Goal: Information Seeking & Learning: Learn about a topic

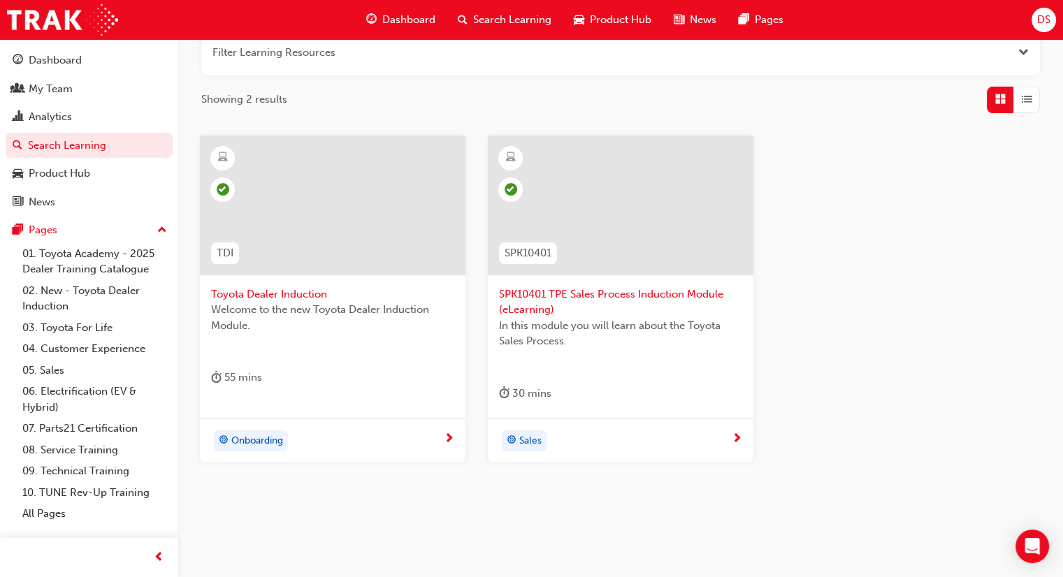
scroll to position [209, 0]
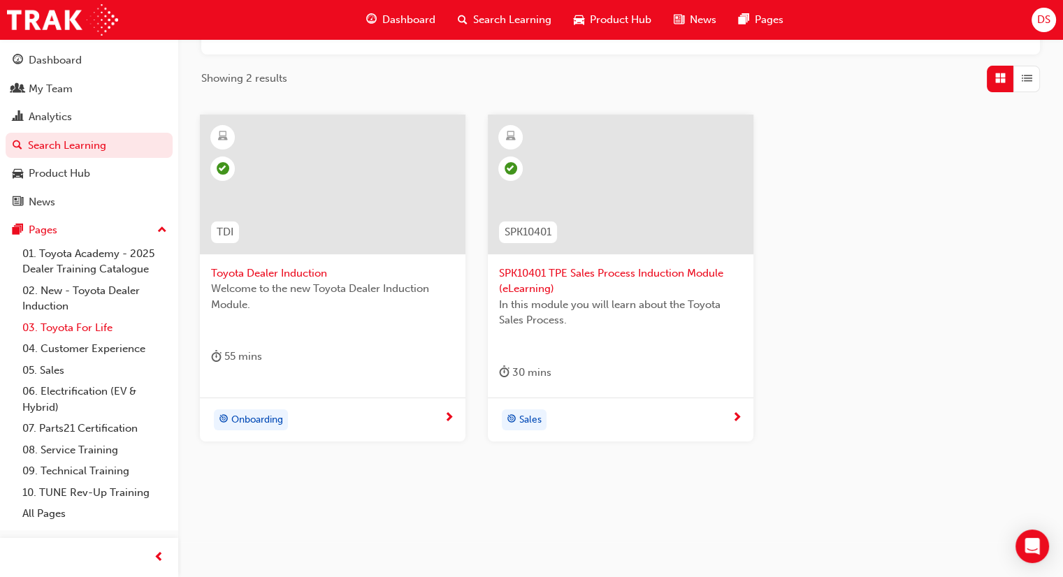
click at [73, 332] on link "03. Toyota For Life" at bounding box center [95, 328] width 156 height 22
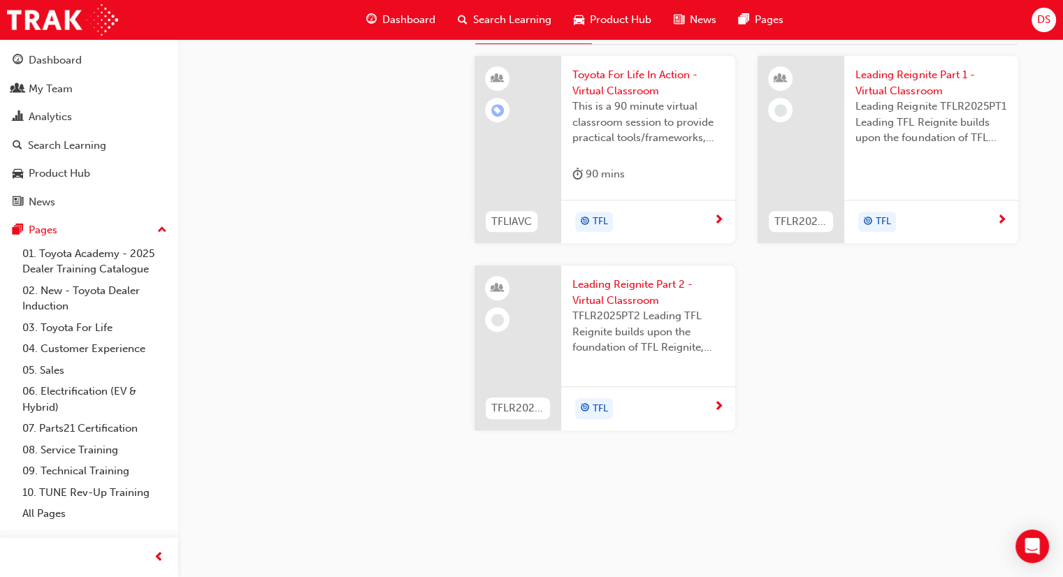
scroll to position [1327, 0]
click at [74, 263] on link "01. Toyota Academy - 2025 Dealer Training Catalogue" at bounding box center [95, 261] width 156 height 37
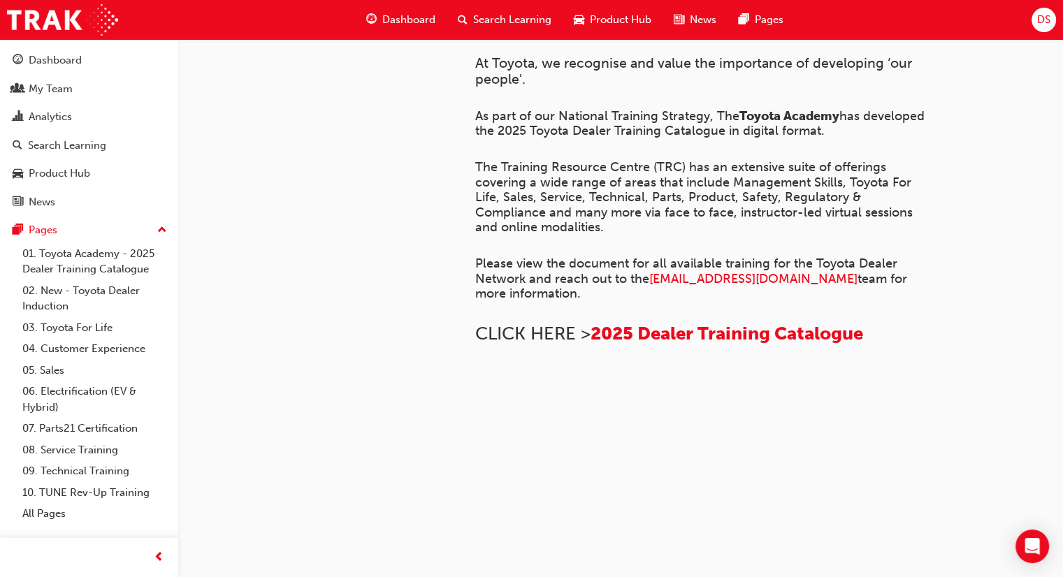
scroll to position [1016, 0]
click at [75, 140] on div "Search Learning" at bounding box center [67, 146] width 78 height 16
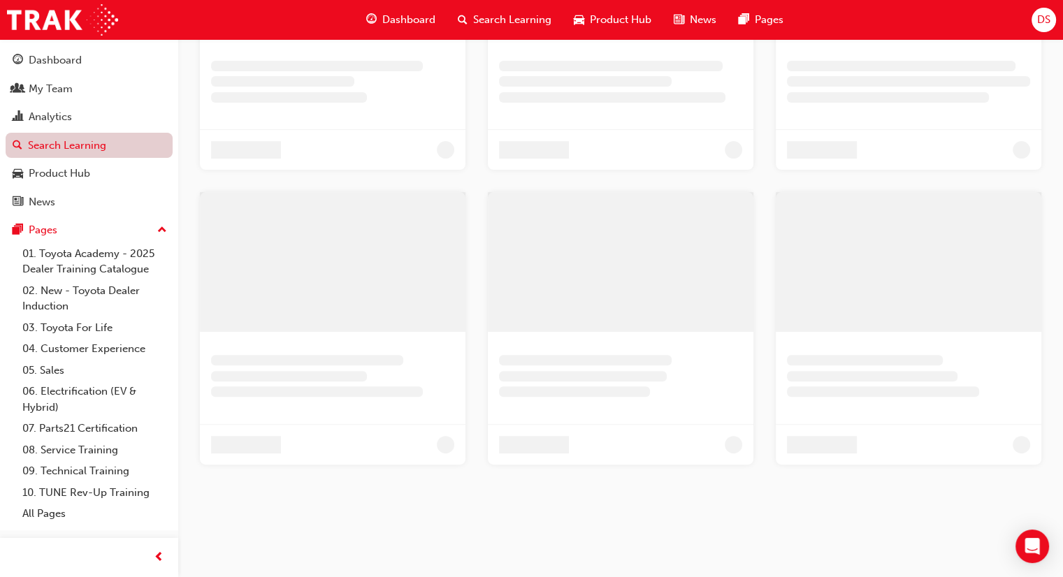
scroll to position [209, 0]
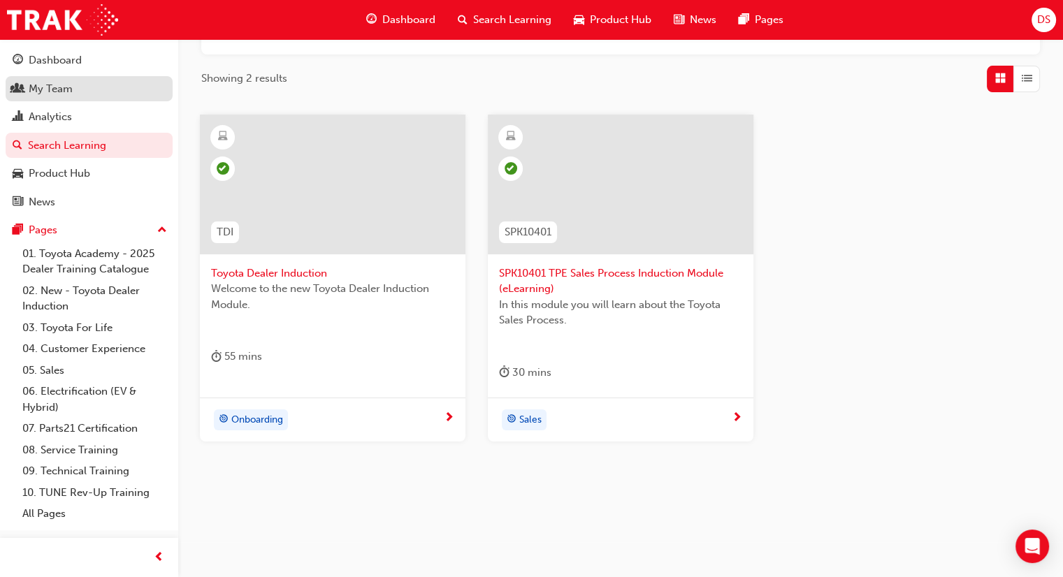
click at [51, 87] on div "My Team" at bounding box center [51, 89] width 44 height 16
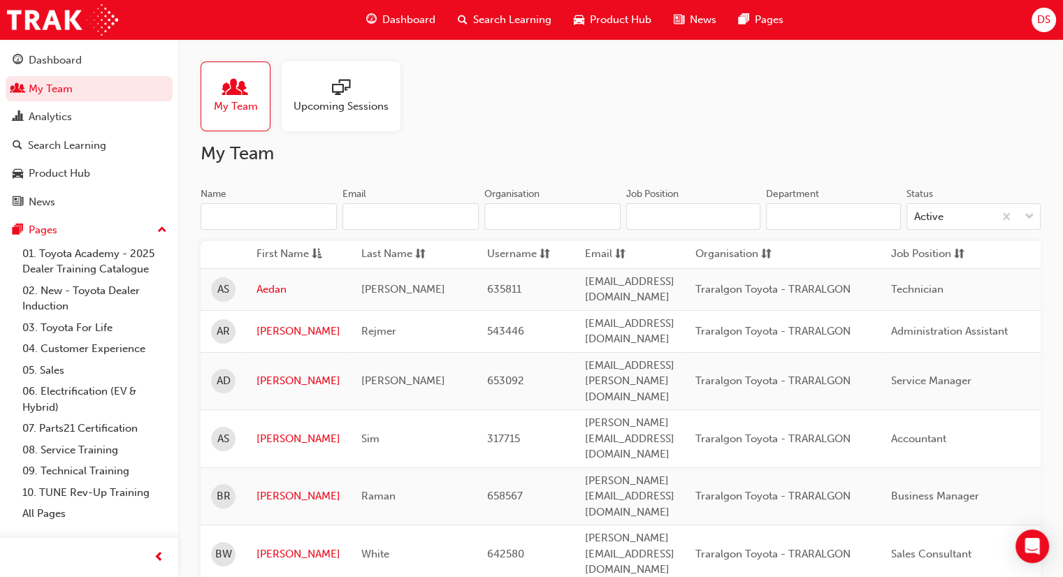
click at [341, 101] on span "Upcoming Sessions" at bounding box center [340, 107] width 95 height 16
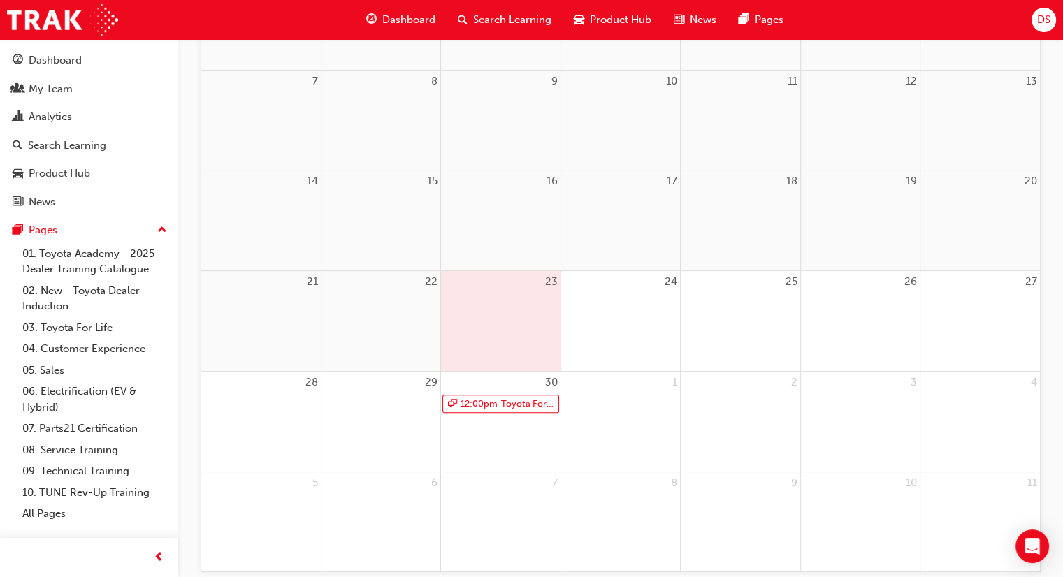
scroll to position [279, 0]
click at [68, 350] on link "04. Customer Experience" at bounding box center [95, 349] width 156 height 22
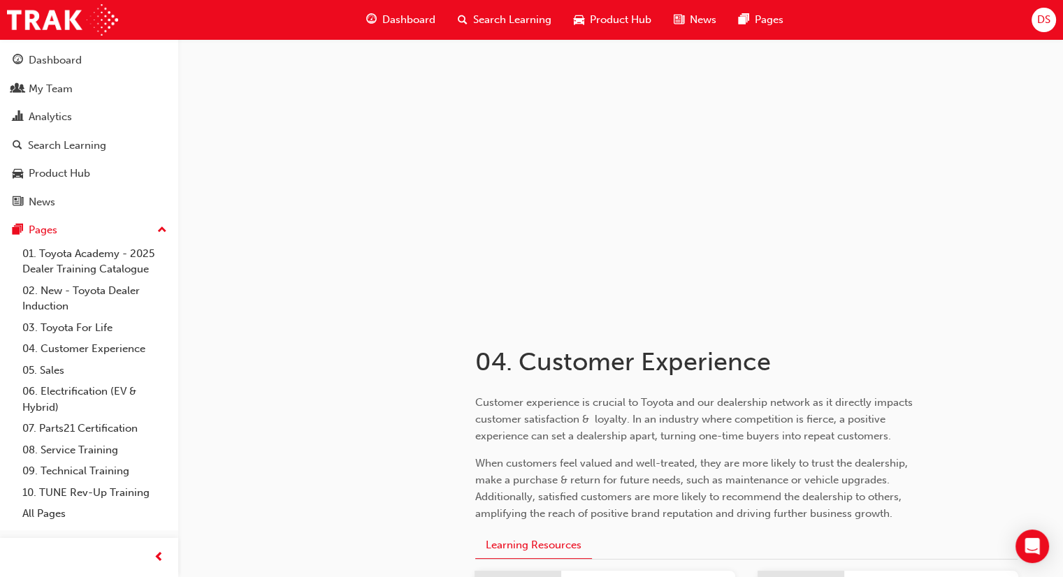
click at [611, 16] on span "Product Hub" at bounding box center [620, 20] width 61 height 16
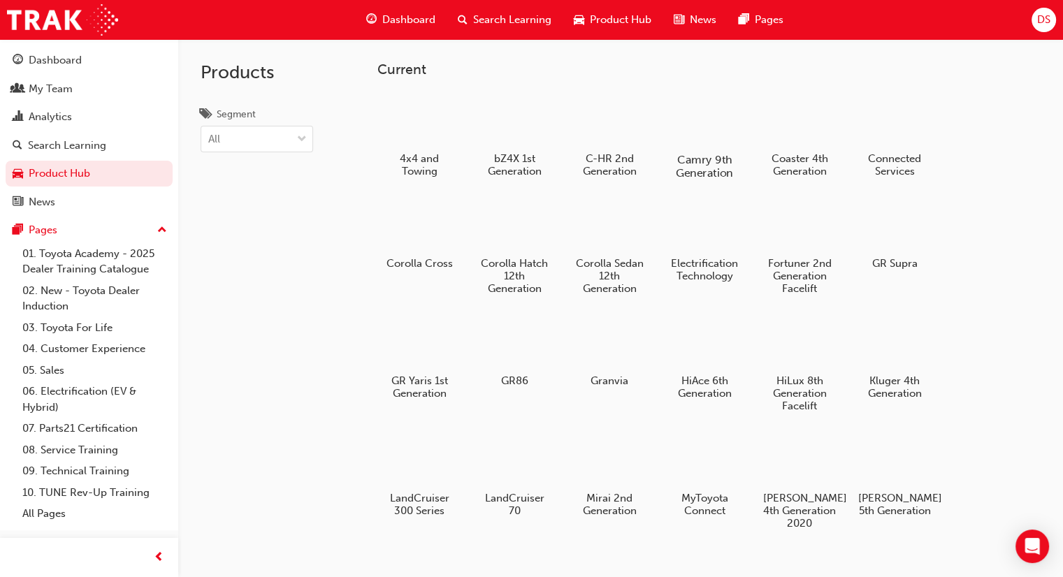
click at [699, 112] on div at bounding box center [705, 119] width 78 height 55
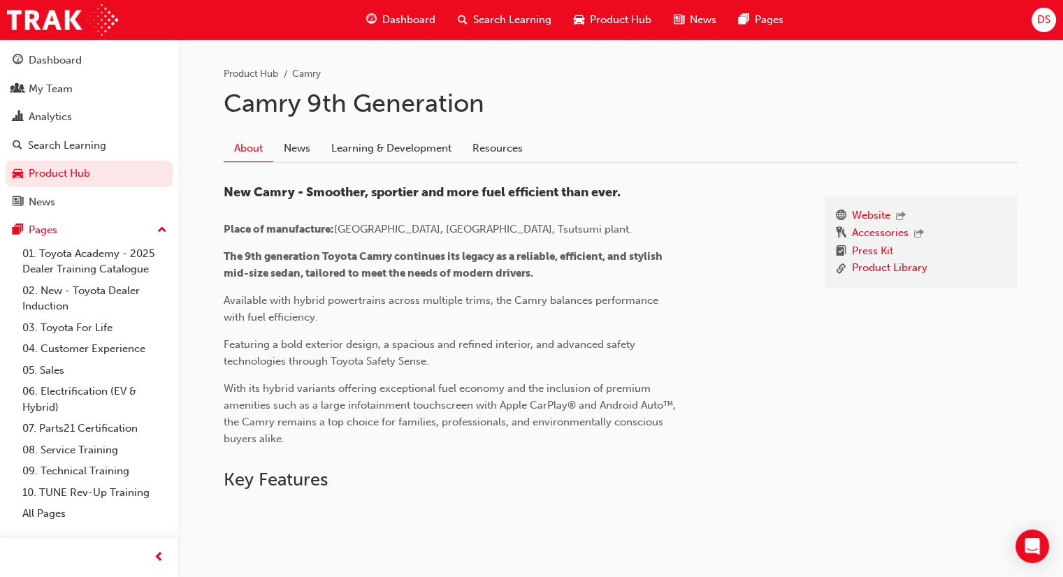
scroll to position [279, 0]
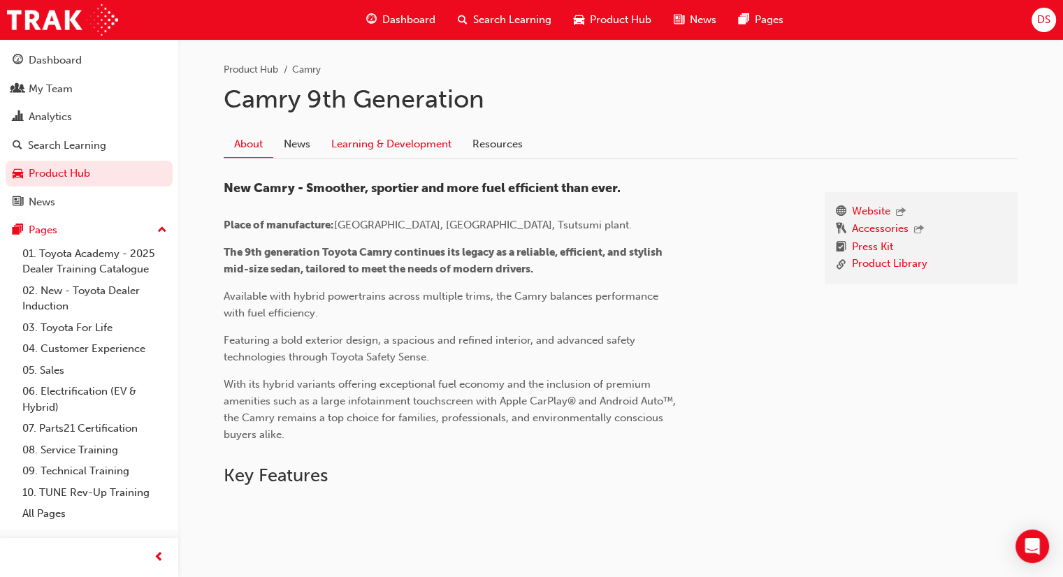
click at [409, 147] on link "Learning & Development" at bounding box center [391, 144] width 141 height 27
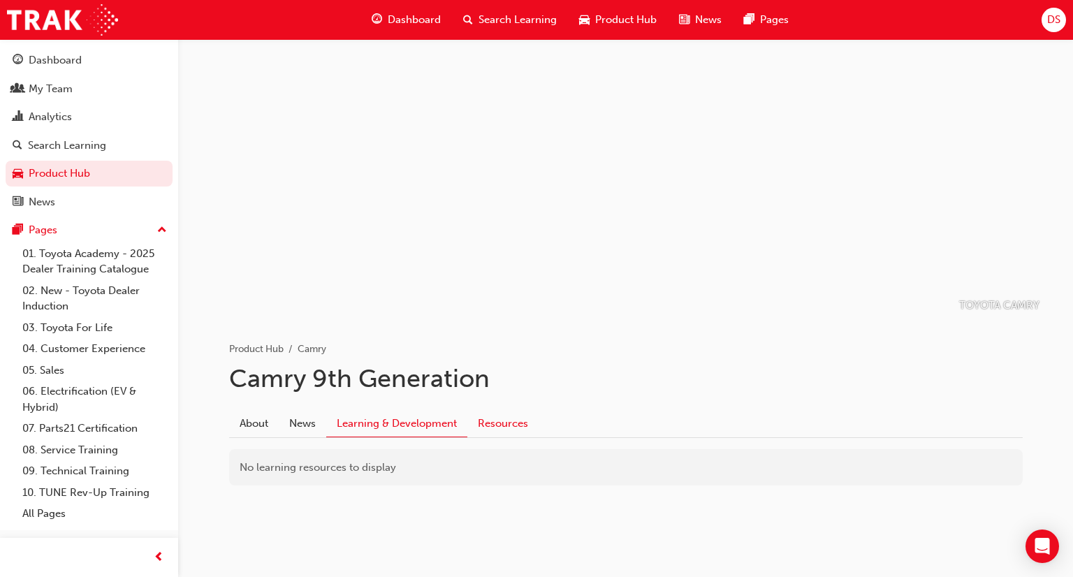
click at [507, 420] on link "Resources" at bounding box center [502, 423] width 71 height 27
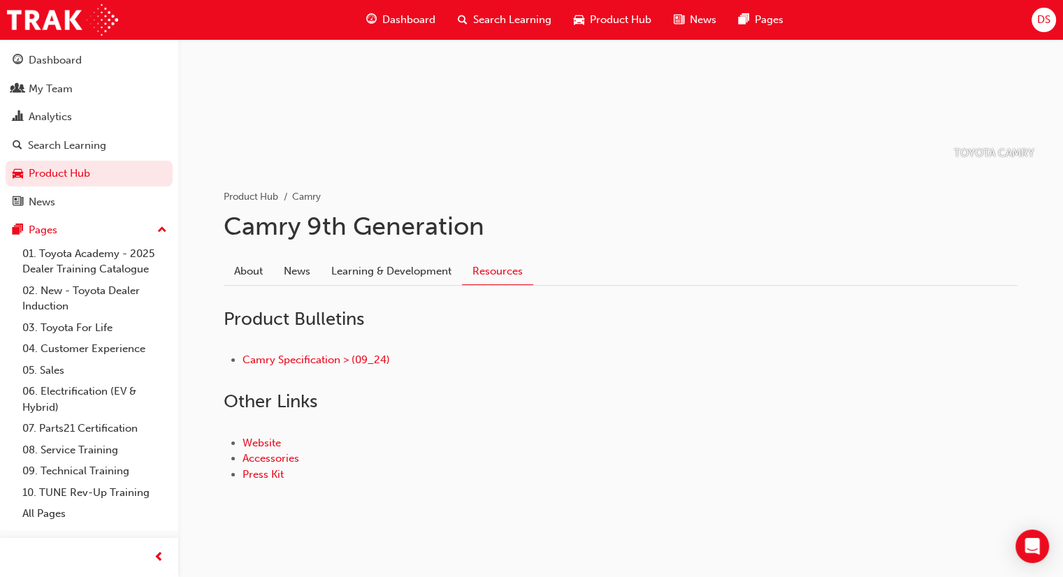
scroll to position [159, 0]
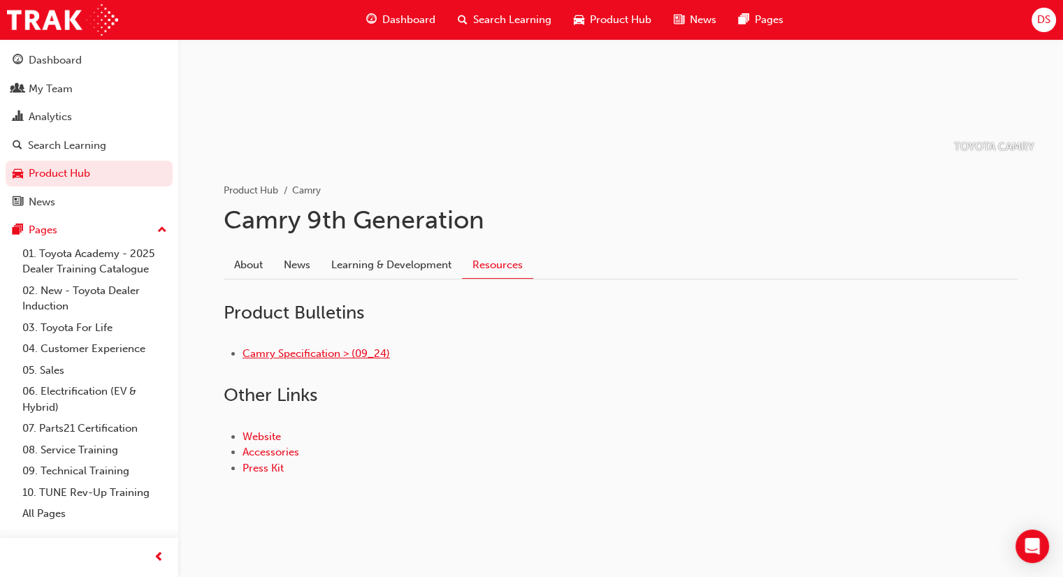
click at [286, 353] on link "Camry Specification > (09_24)" at bounding box center [315, 353] width 147 height 13
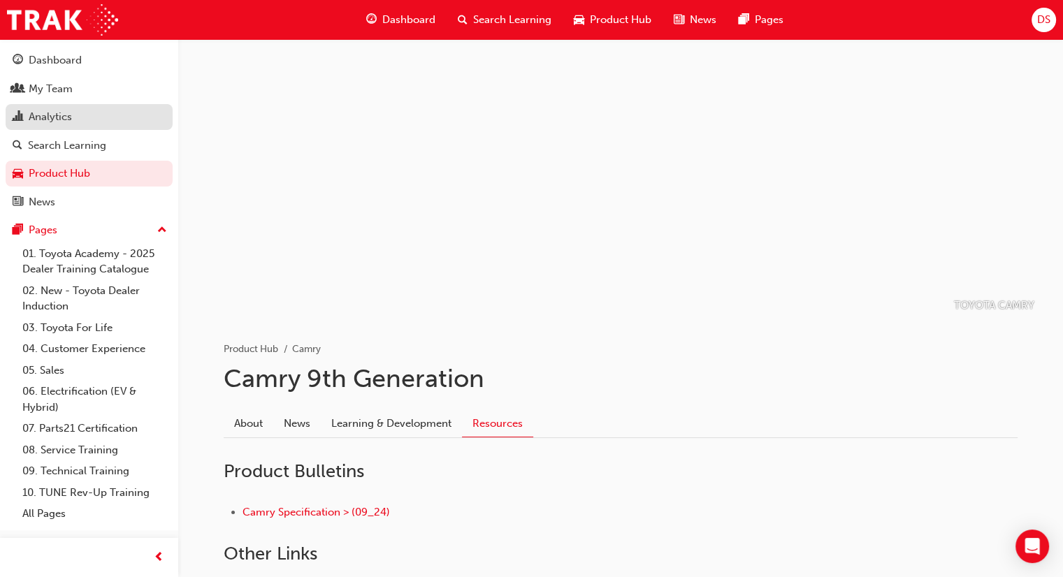
click at [75, 118] on div "Analytics" at bounding box center [89, 116] width 153 height 17
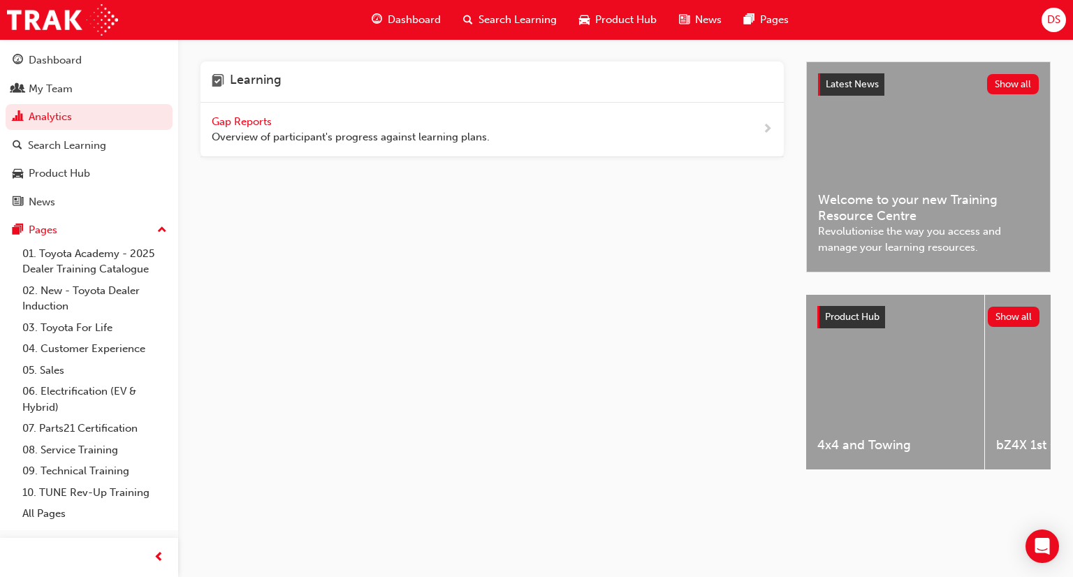
click at [432, 11] on div "Dashboard" at bounding box center [407, 20] width 92 height 29
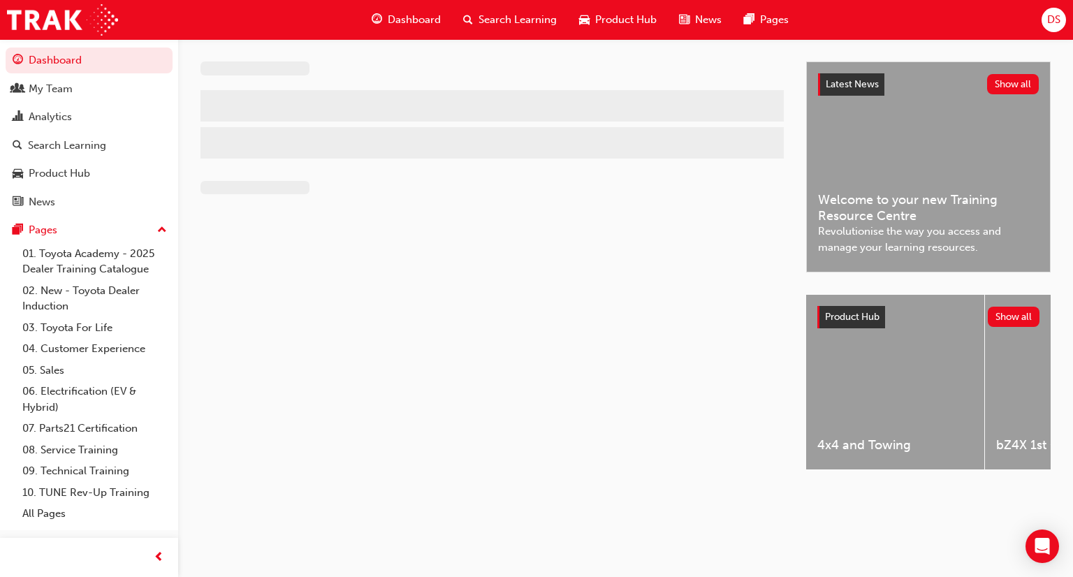
click at [414, 17] on span "Dashboard" at bounding box center [414, 20] width 53 height 16
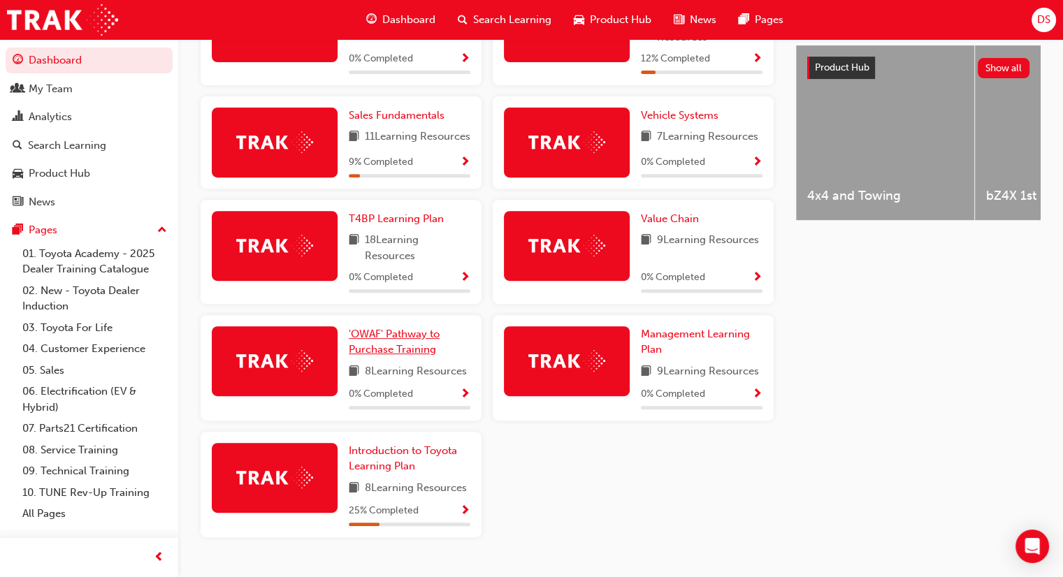
scroll to position [590, 0]
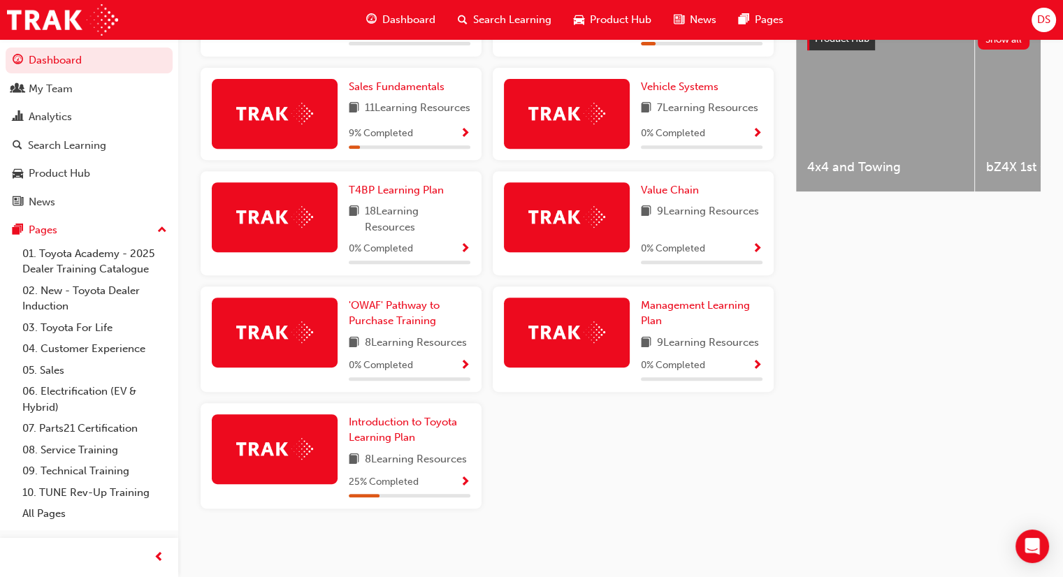
click at [759, 363] on span "Show Progress" at bounding box center [757, 366] width 10 height 13
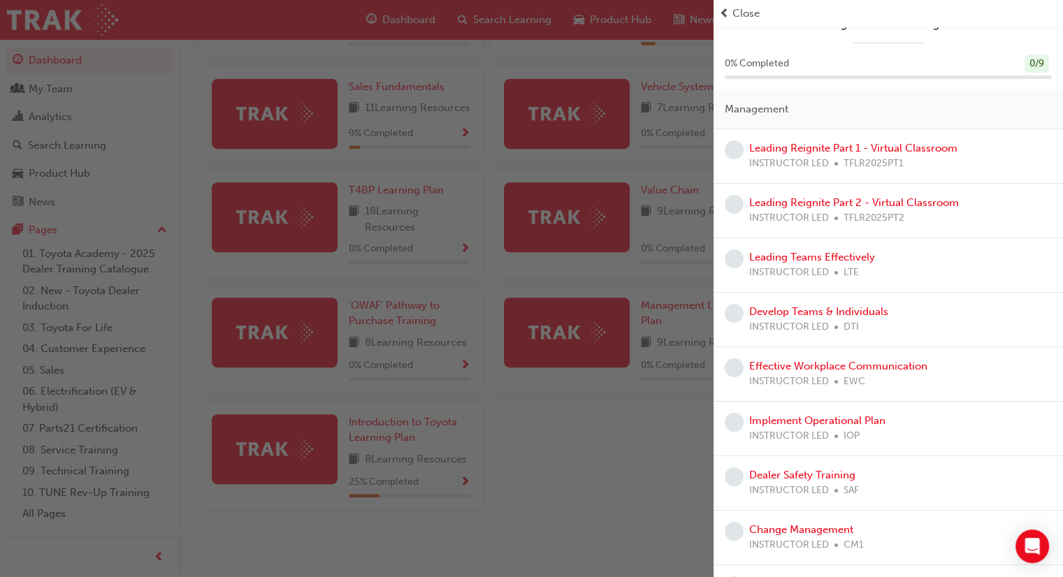
scroll to position [0, 0]
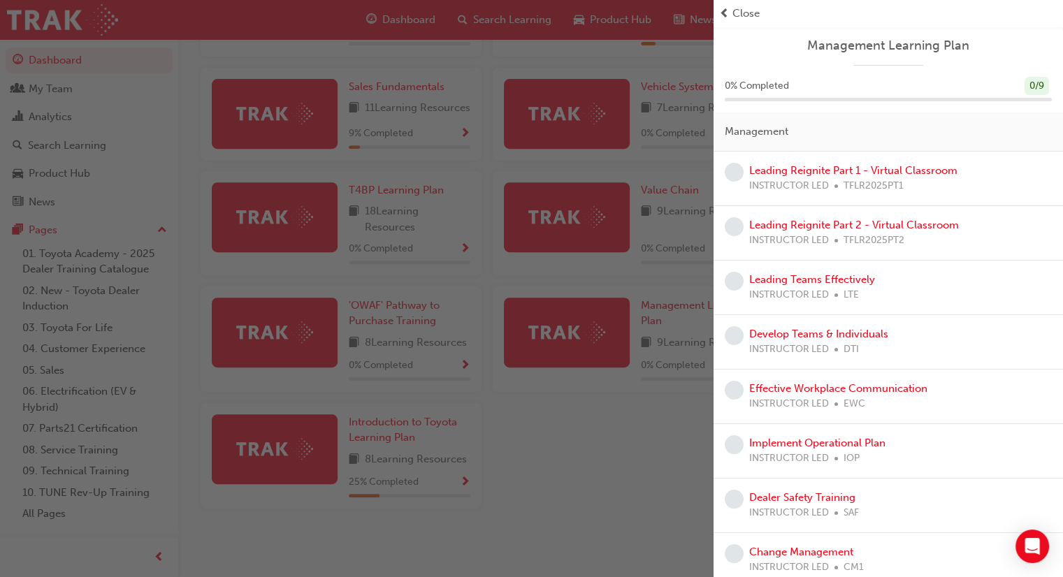
click at [592, 423] on div "button" at bounding box center [356, 288] width 713 height 577
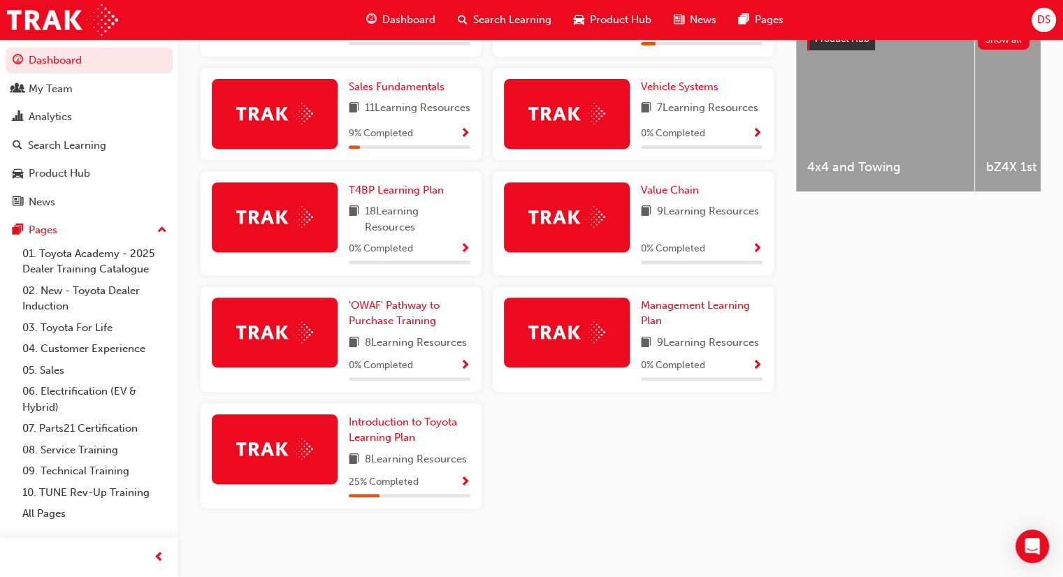
click at [463, 131] on span "Show Progress" at bounding box center [465, 134] width 10 height 13
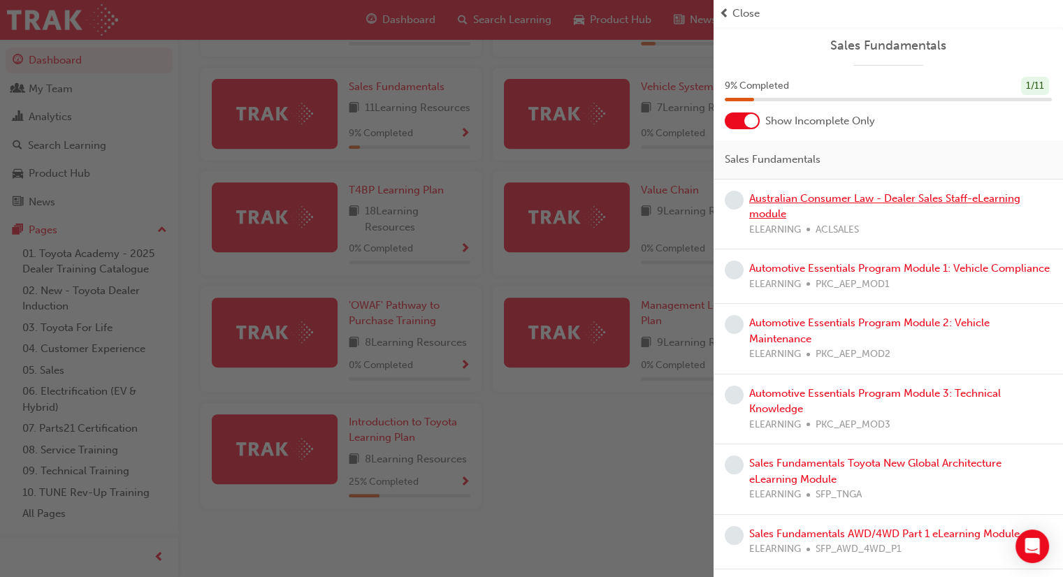
click at [852, 196] on link "Australian Consumer Law - Dealer Sales Staff-eLearning module" at bounding box center [884, 206] width 271 height 29
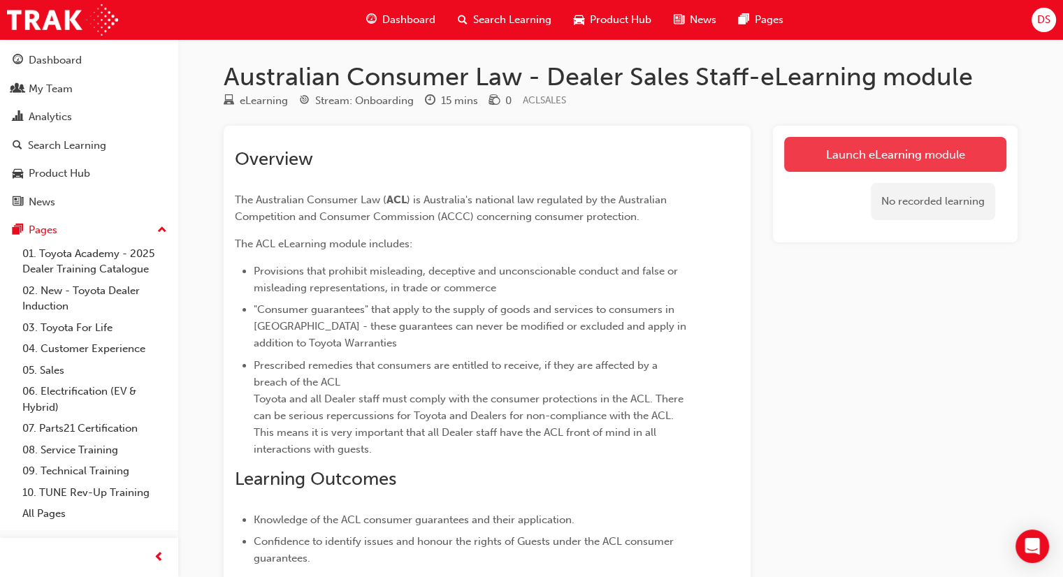
click at [845, 153] on link "Launch eLearning module" at bounding box center [895, 154] width 222 height 35
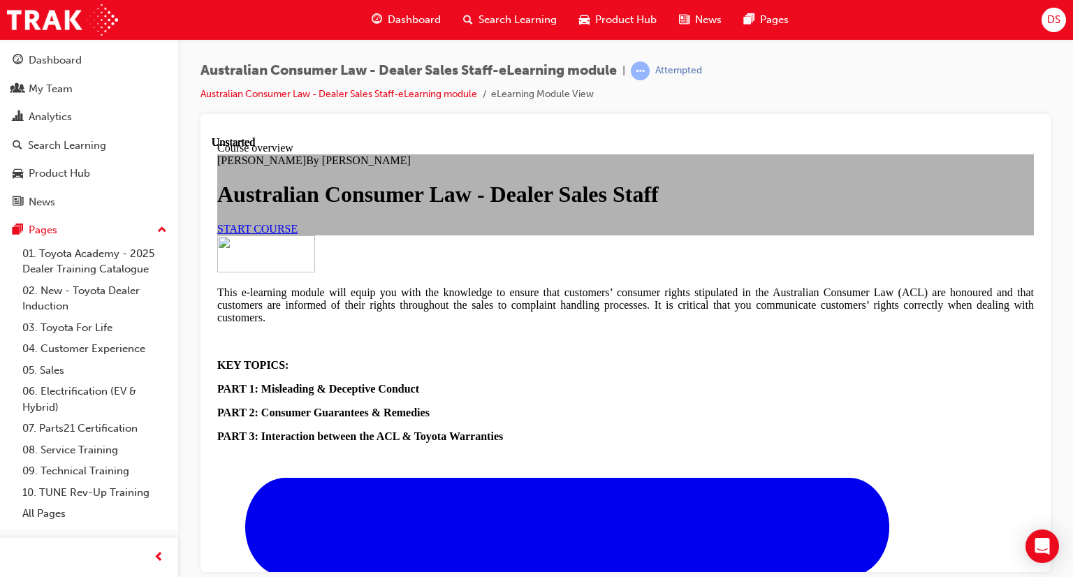
scroll to position [140, 0]
click at [298, 234] on link "START COURSE" at bounding box center [257, 228] width 80 height 12
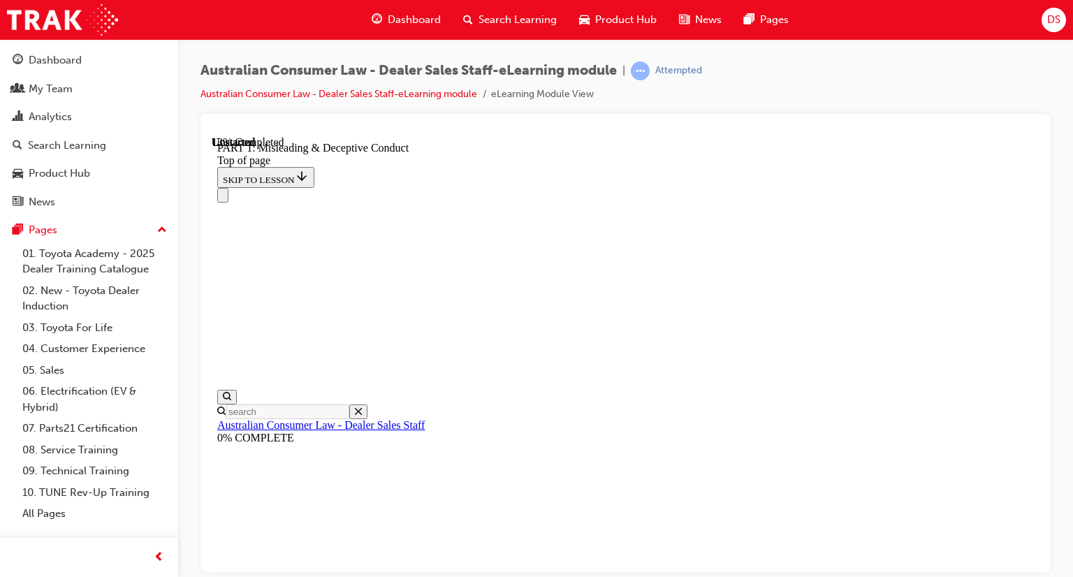
scroll to position [1054, 0]
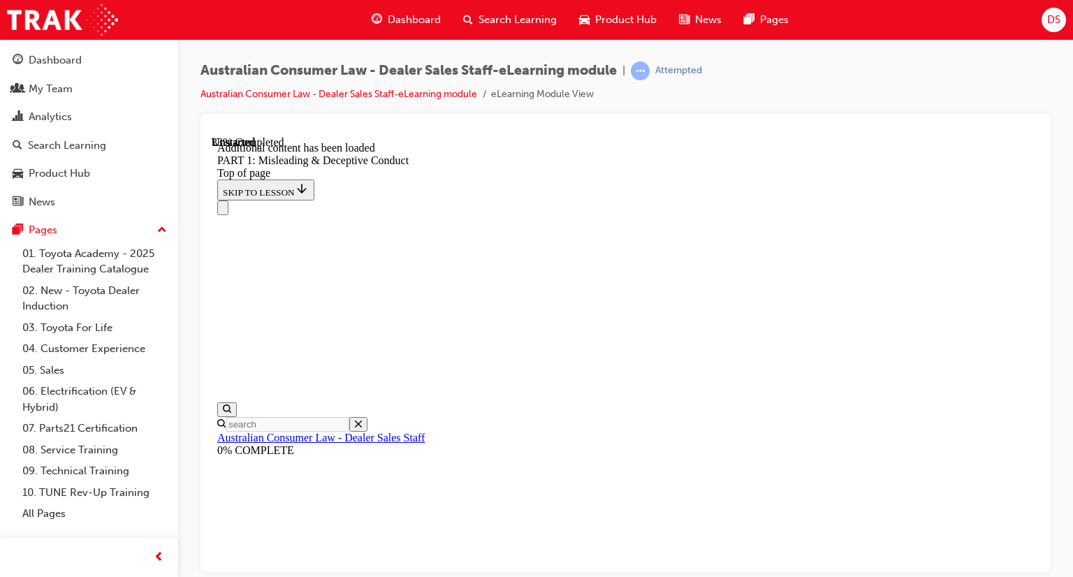
scroll to position [1863, 0]
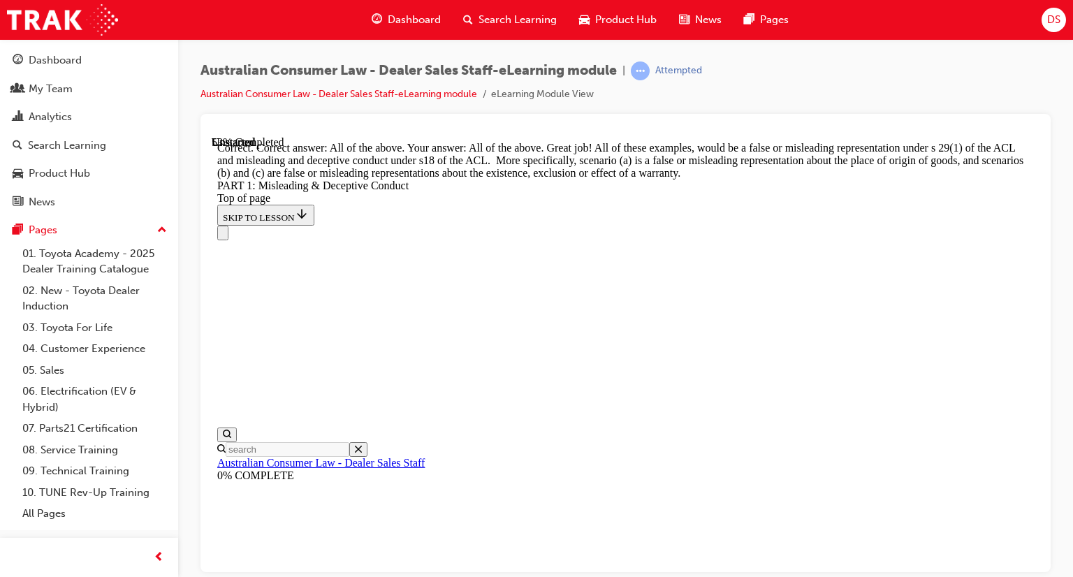
scroll to position [2585, 0]
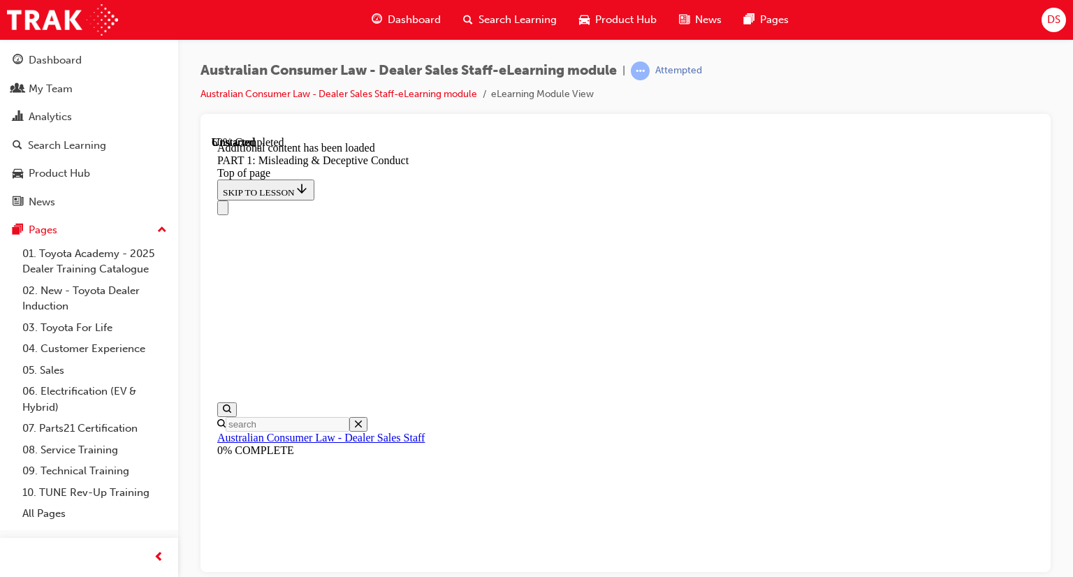
scroll to position [2873, 0]
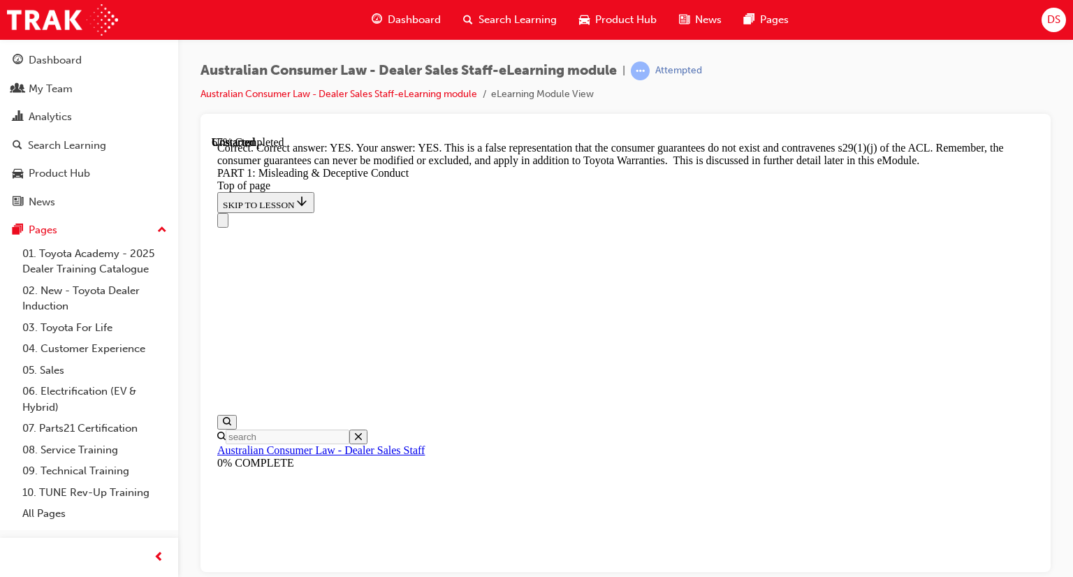
scroll to position [3295, 0]
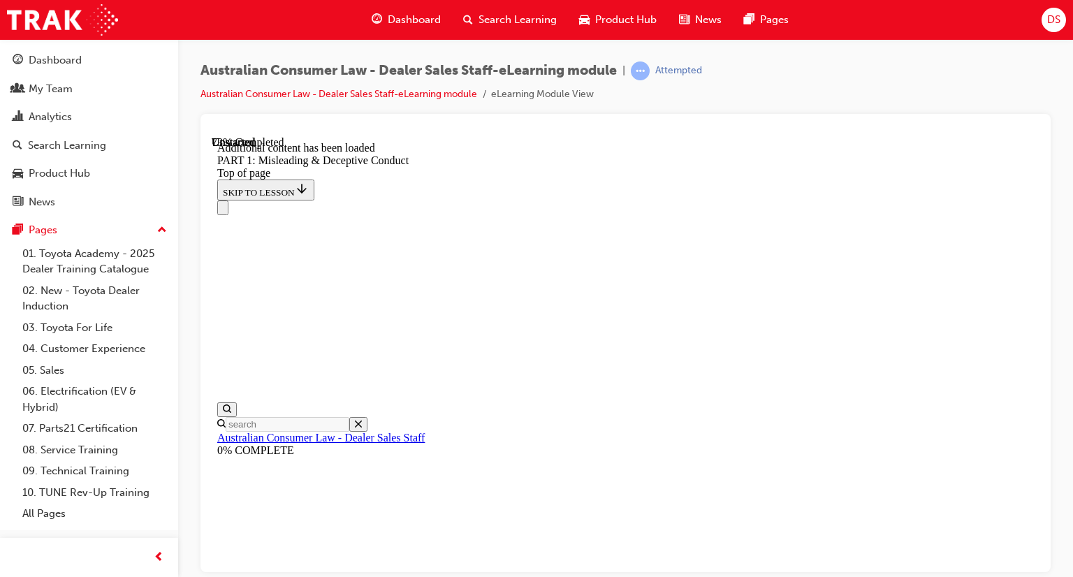
scroll to position [3587, 0]
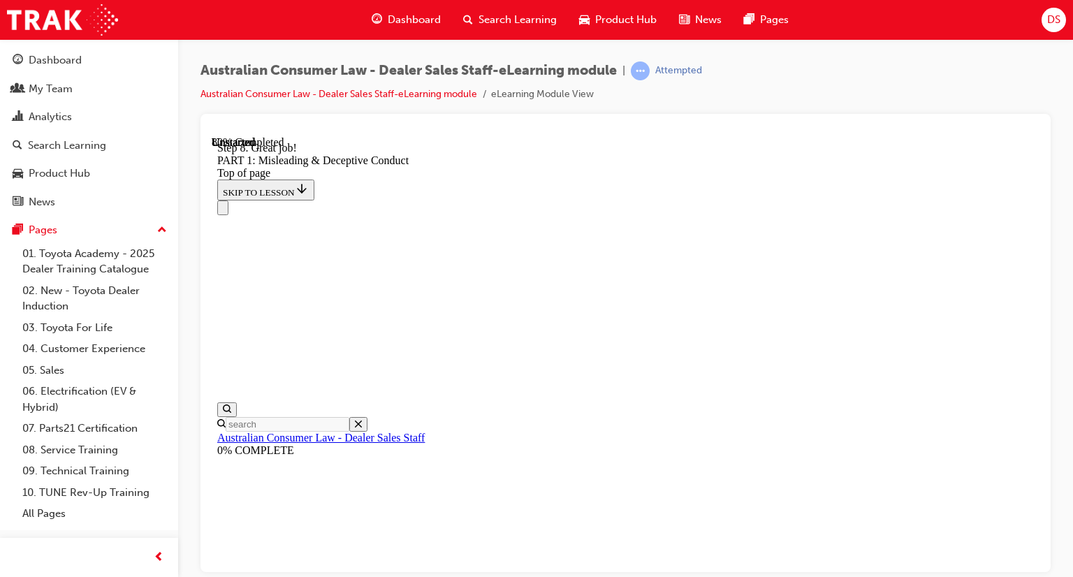
drag, startPoint x: 723, startPoint y: 357, endPoint x: 732, endPoint y: 356, distance: 9.2
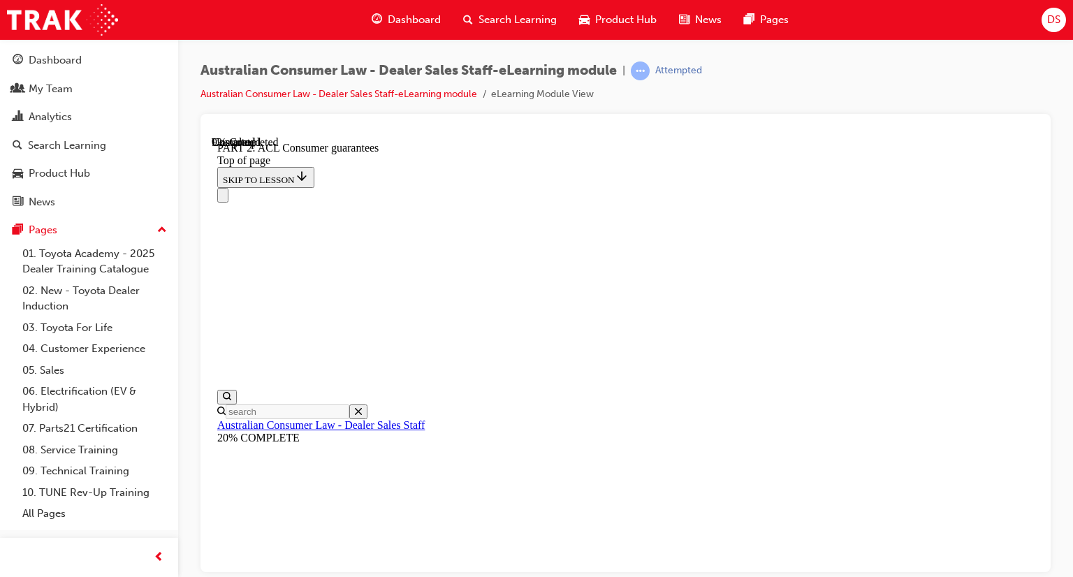
scroll to position [2349, 0]
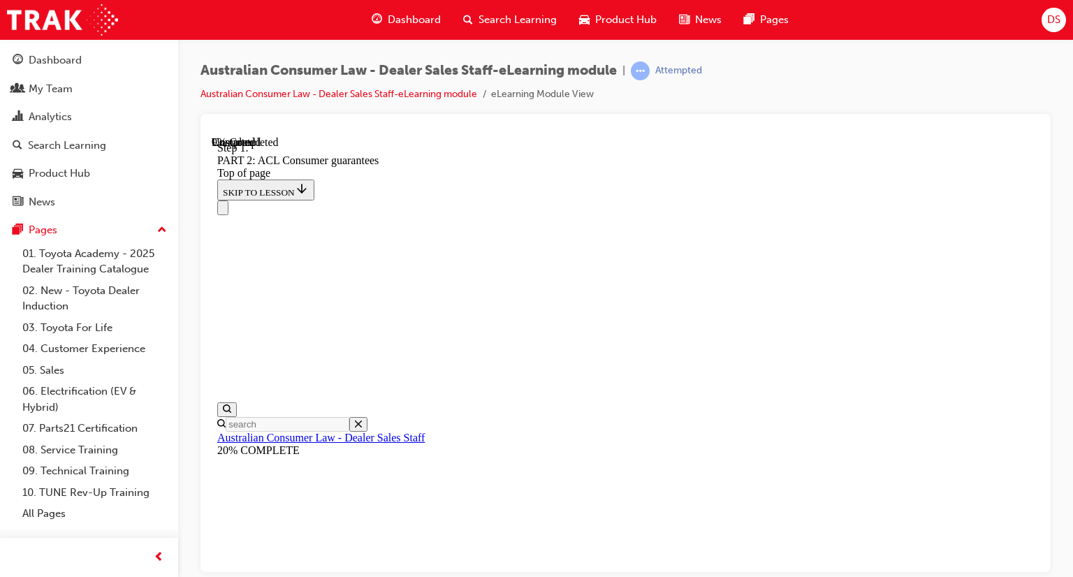
scroll to position [2331, 0]
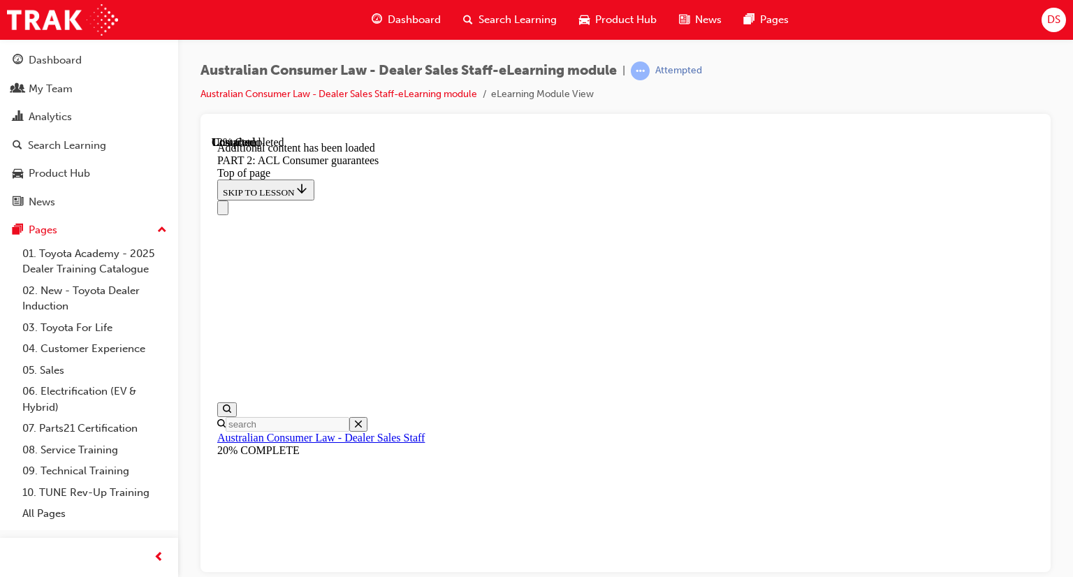
scroll to position [2708, 0]
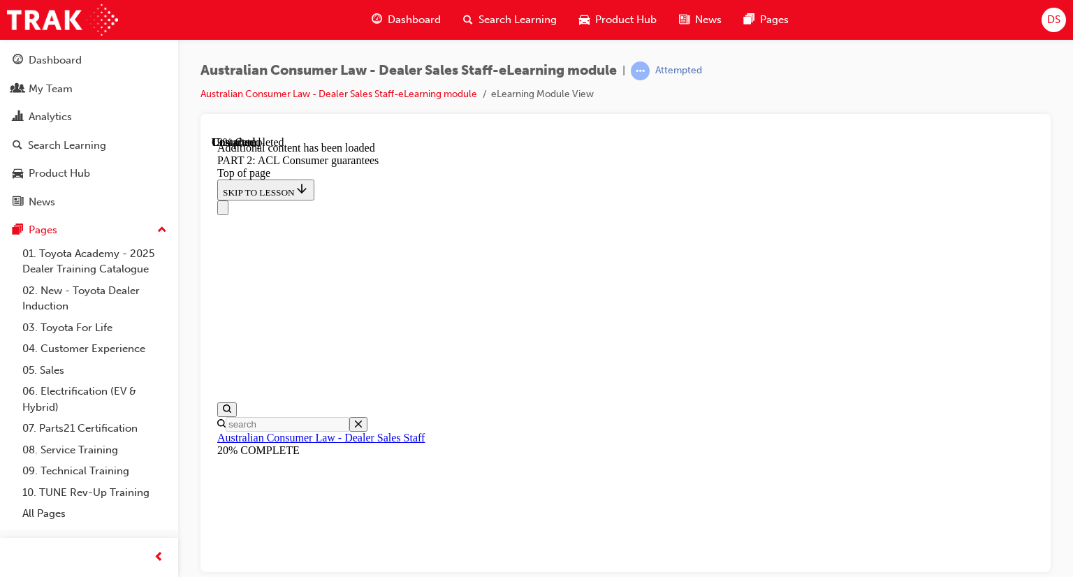
scroll to position [3574, 0]
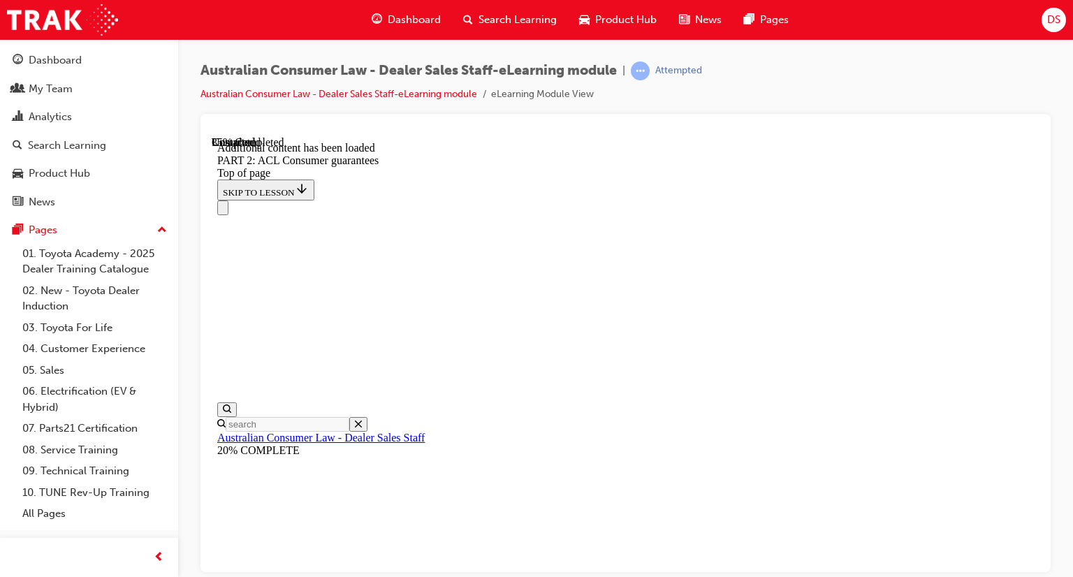
scroll to position [6523, 0]
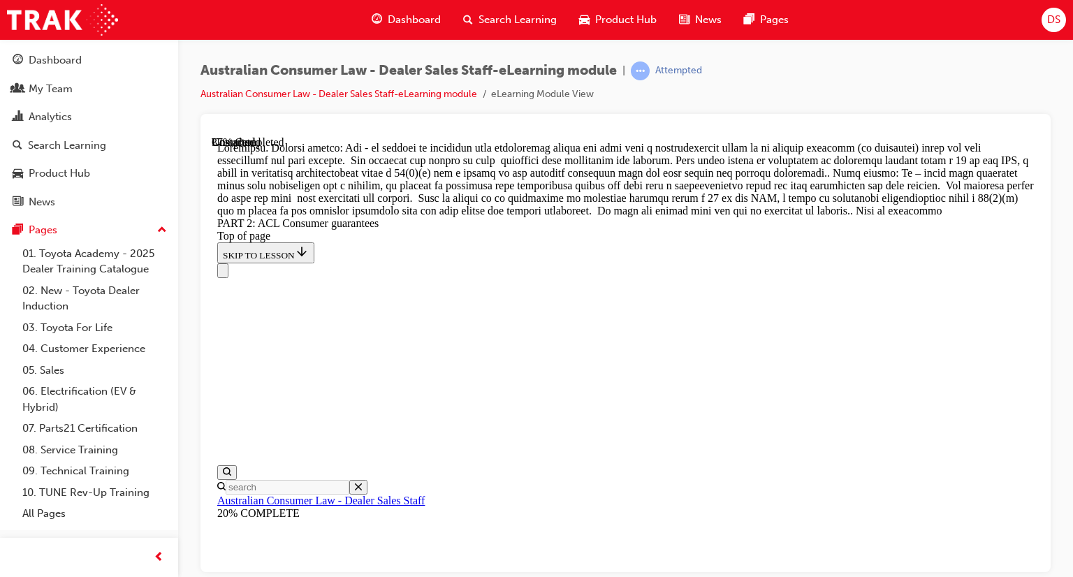
scroll to position [6892, 0]
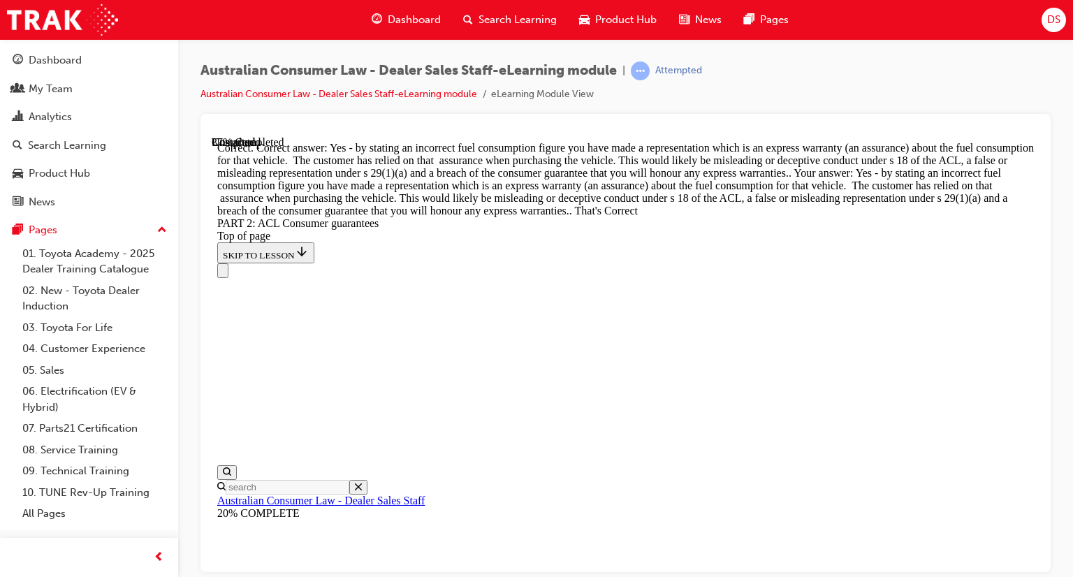
scroll to position [6892, 0]
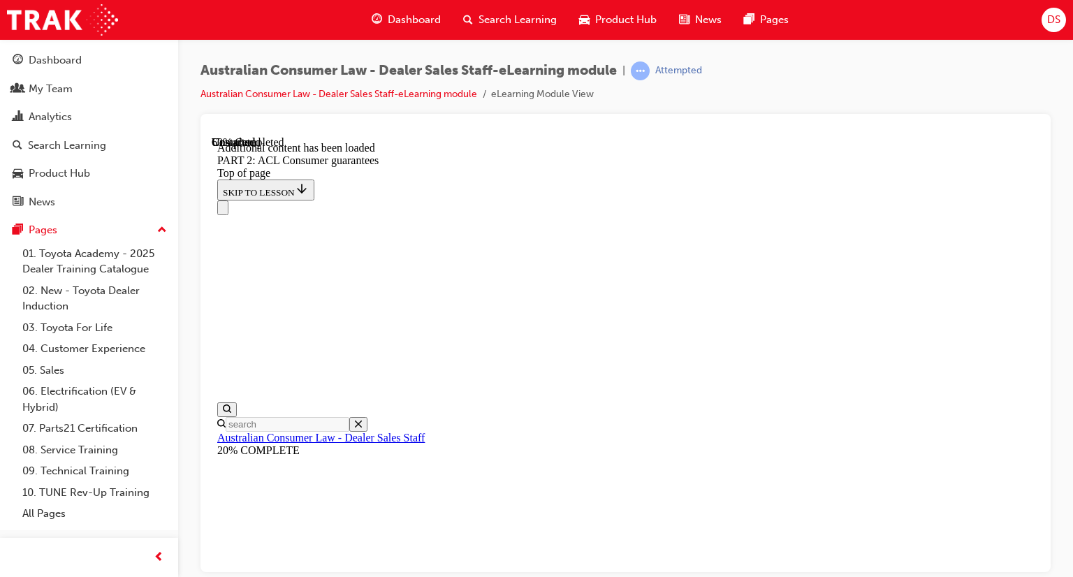
scroll to position [9207, 0]
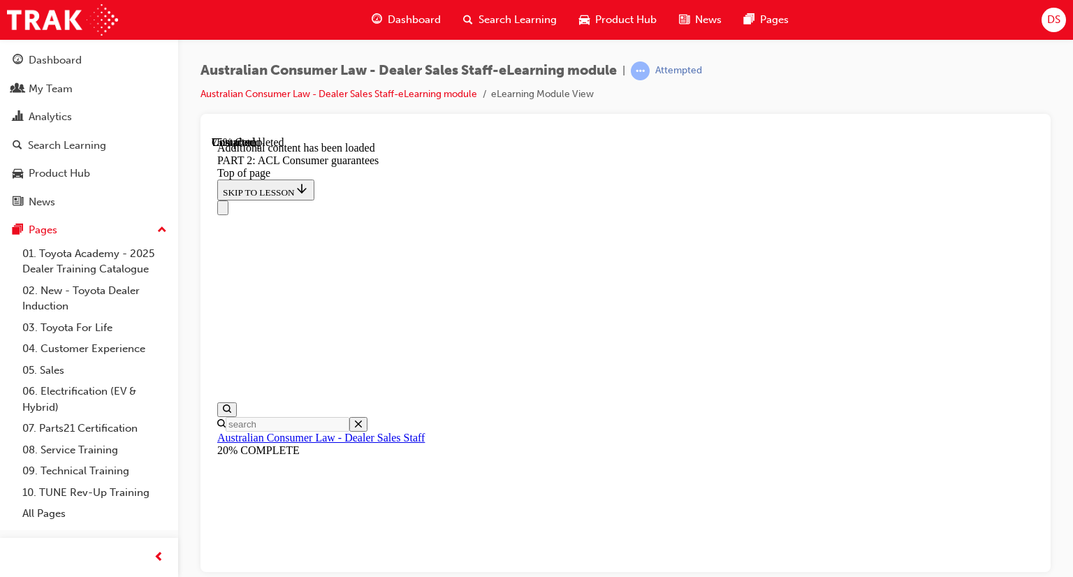
drag, startPoint x: 810, startPoint y: 290, endPoint x: 803, endPoint y: 286, distance: 7.8
drag, startPoint x: 803, startPoint y: 286, endPoint x: 646, endPoint y: 393, distance: 190.1
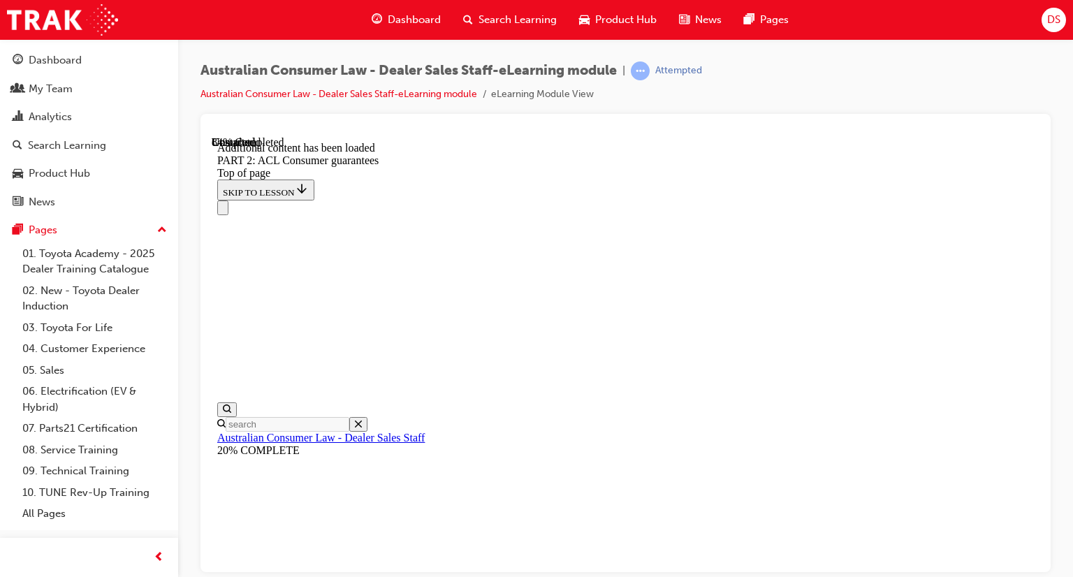
scroll to position [14867, 0]
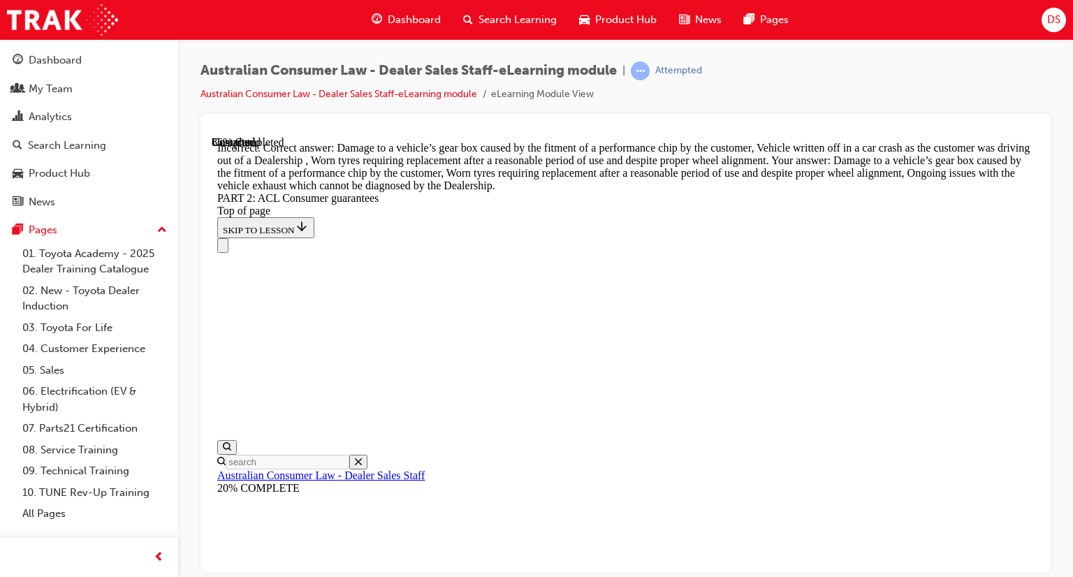
scroll to position [15063, 0]
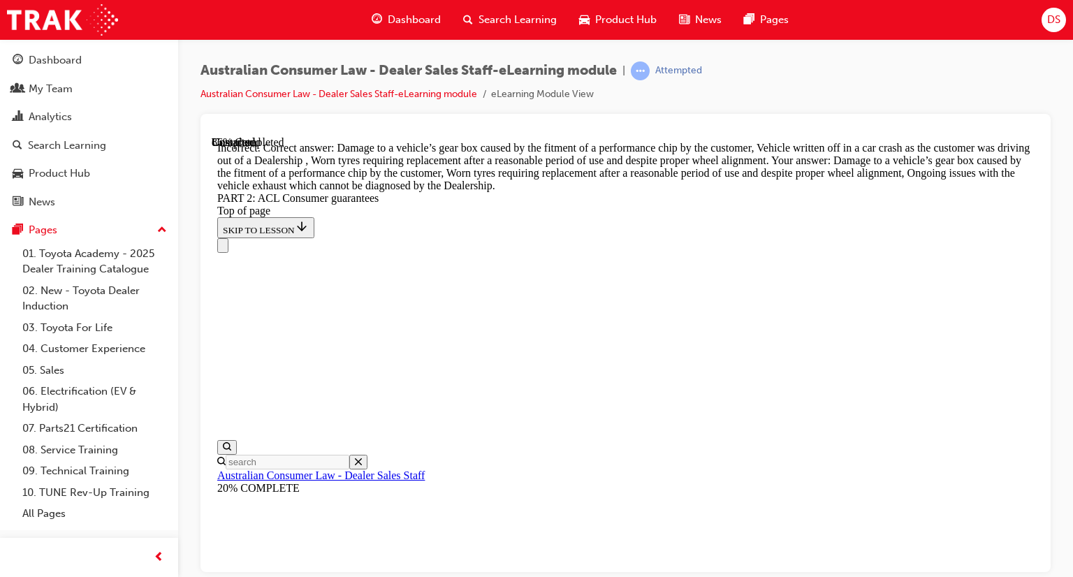
drag, startPoint x: 731, startPoint y: 429, endPoint x: 721, endPoint y: 412, distance: 19.4
drag, startPoint x: 721, startPoint y: 412, endPoint x: 776, endPoint y: 560, distance: 157.2
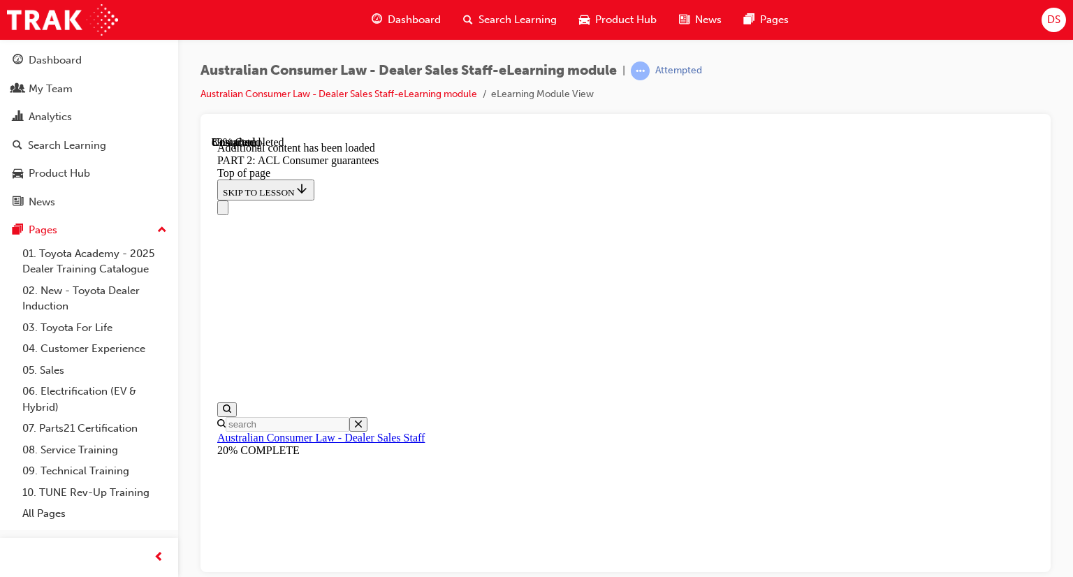
scroll to position [16211, 0]
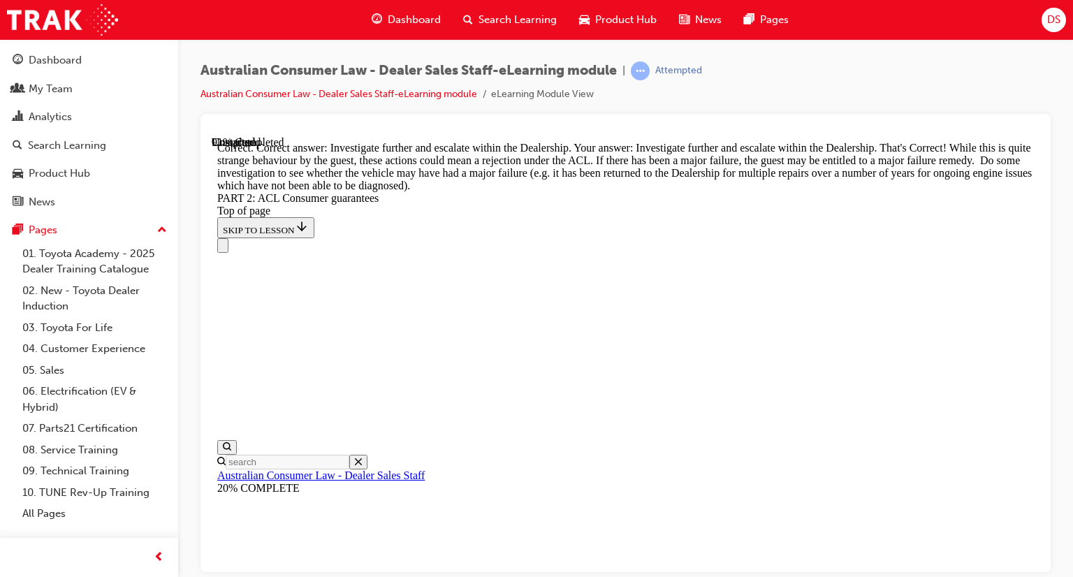
scroll to position [16697, 0]
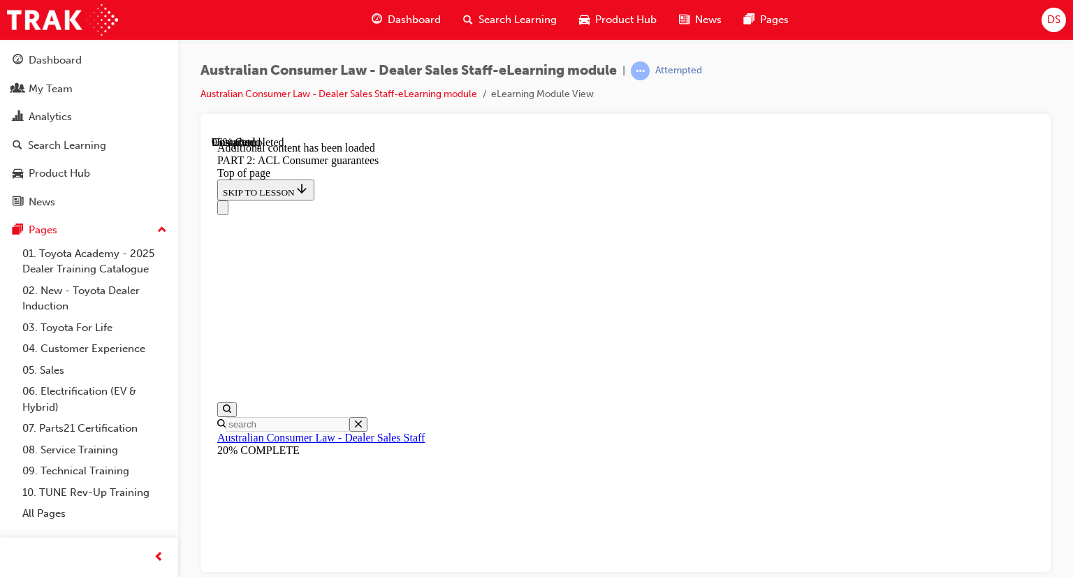
scroll to position [17823, 0]
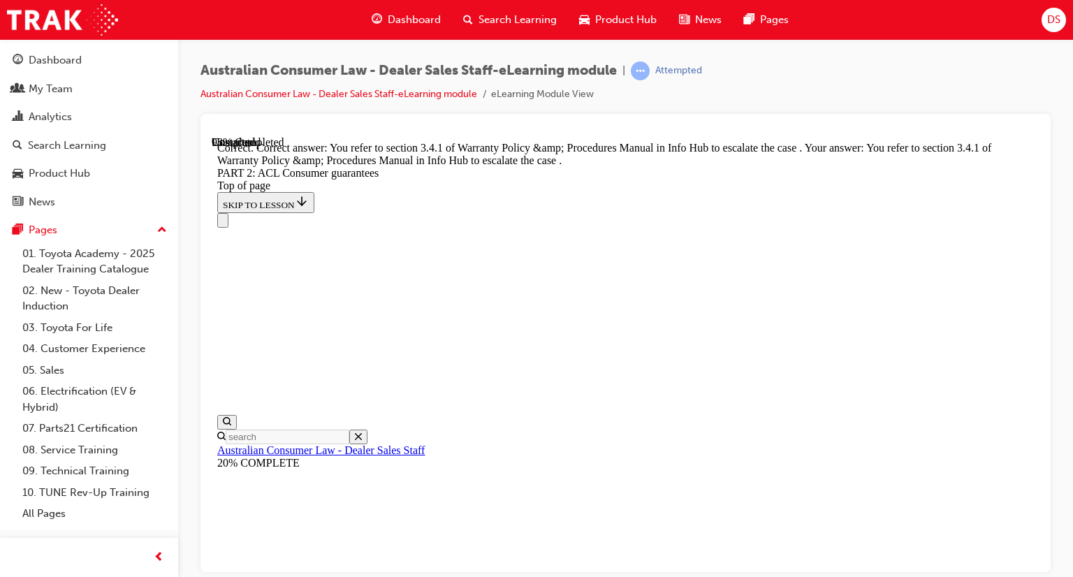
scroll to position [18769, 0]
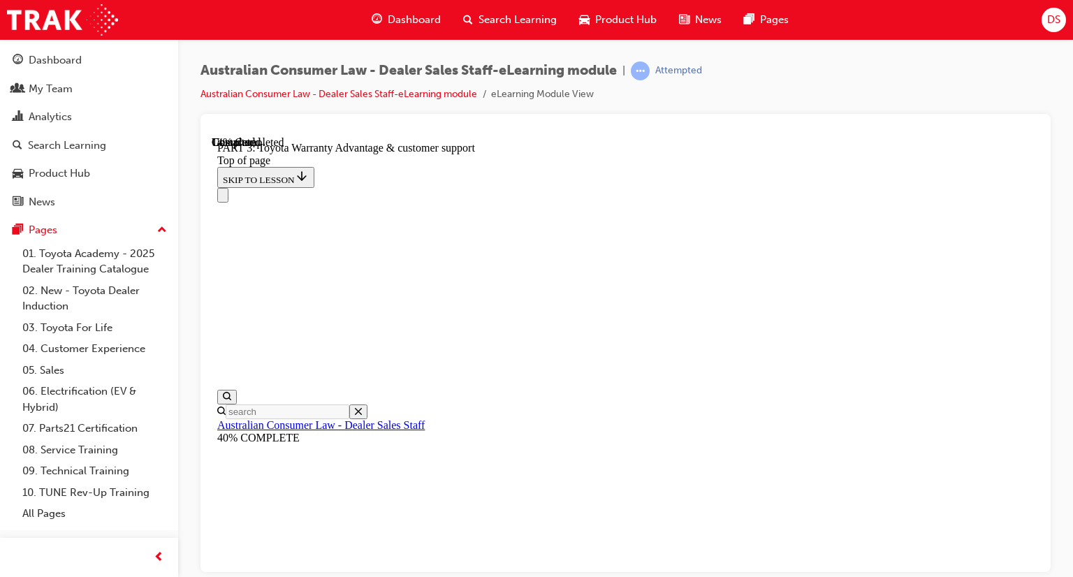
scroll to position [1021, 0]
drag, startPoint x: 566, startPoint y: 429, endPoint x: 583, endPoint y: 437, distance: 19.4
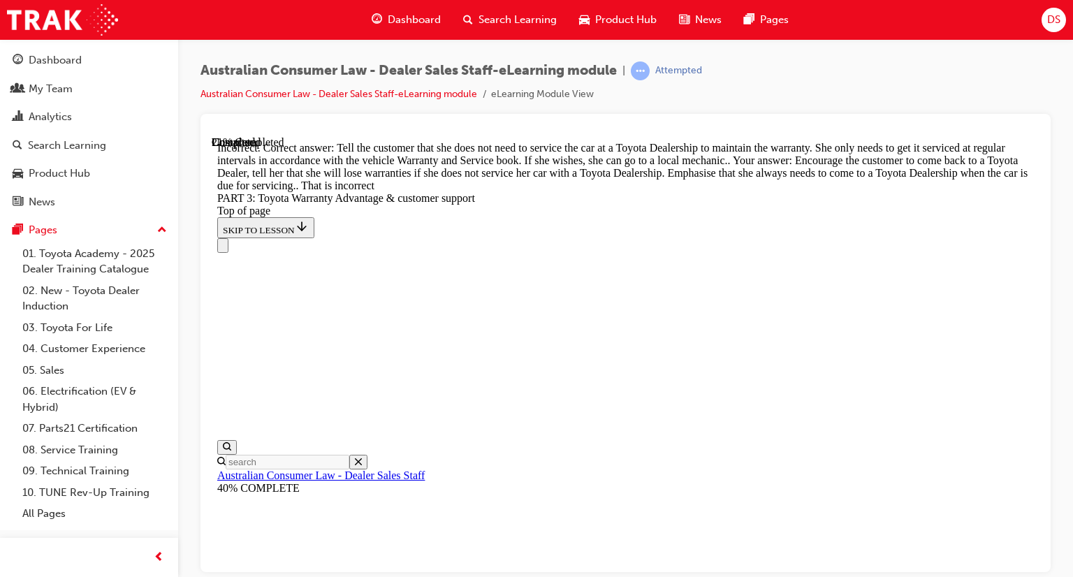
scroll to position [1367, 0]
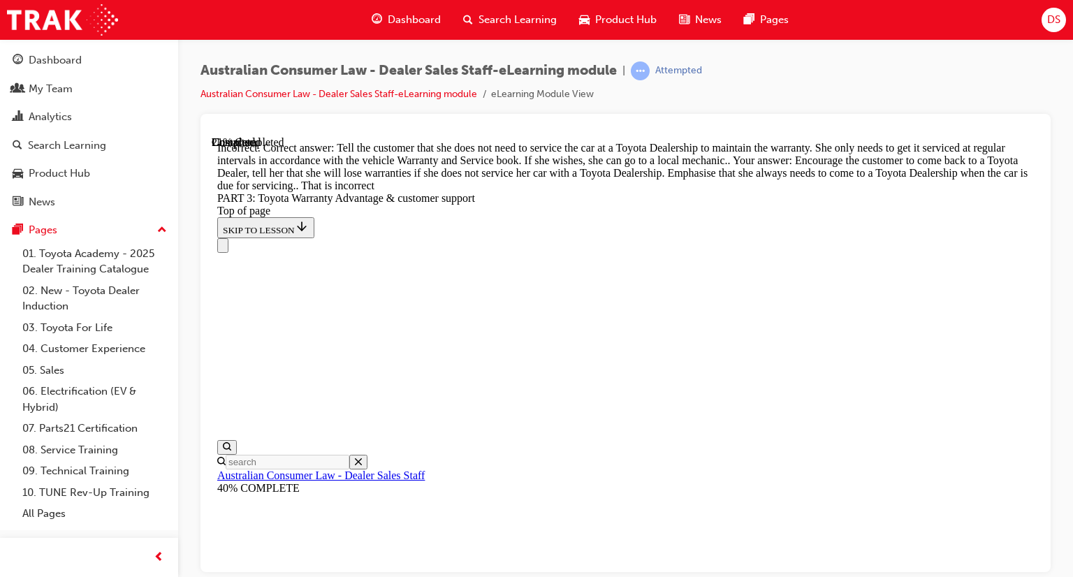
scroll to position [1028, 0]
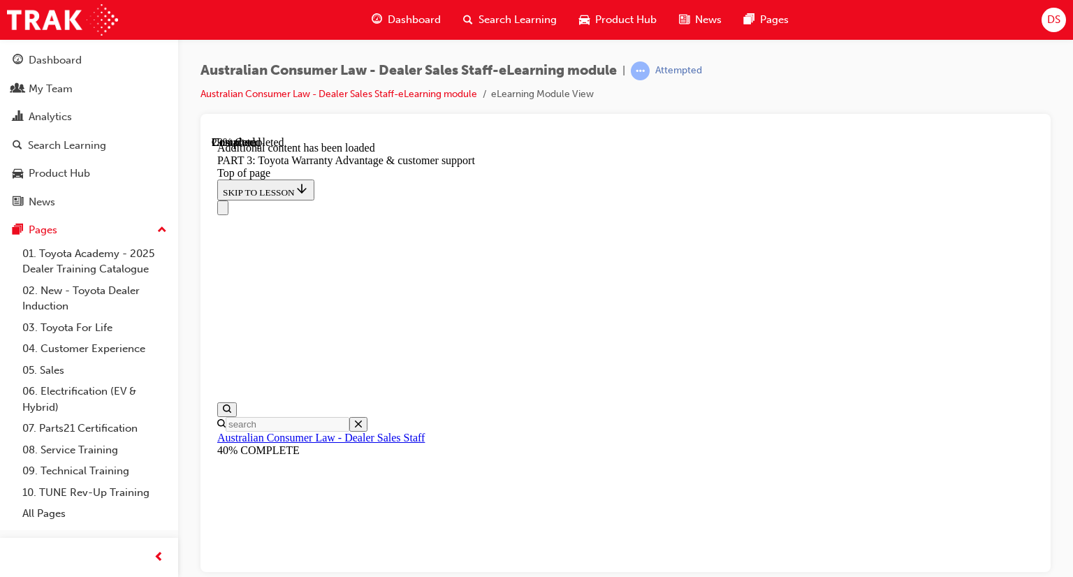
scroll to position [2015, 0]
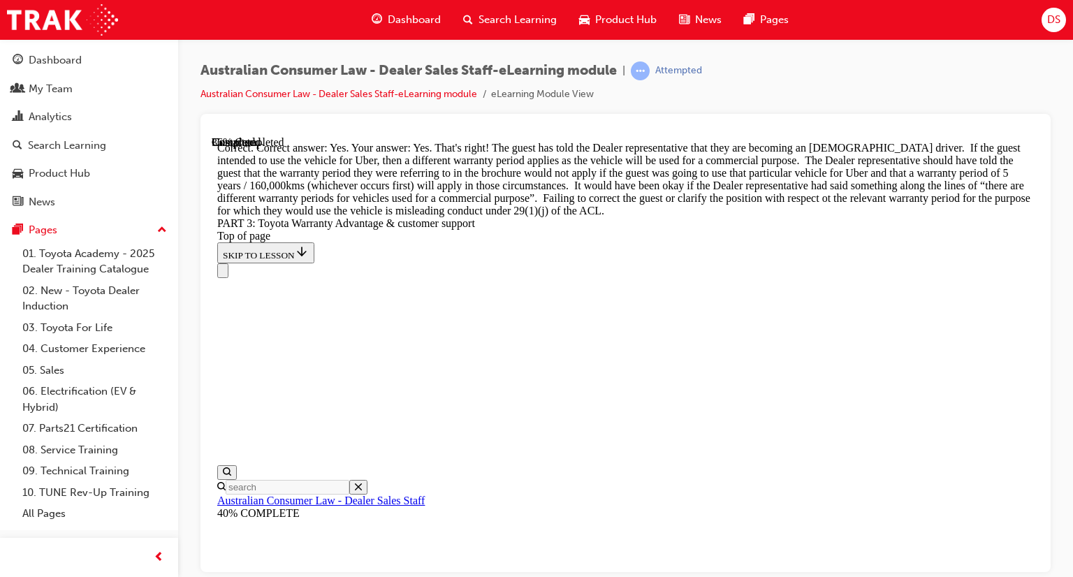
scroll to position [2434, 0]
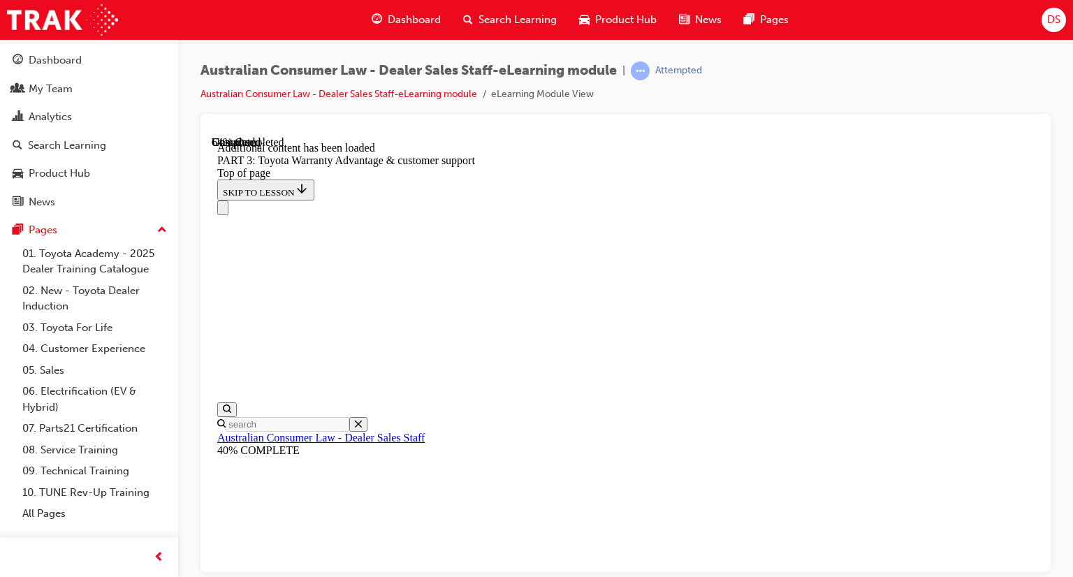
scroll to position [4130, 0]
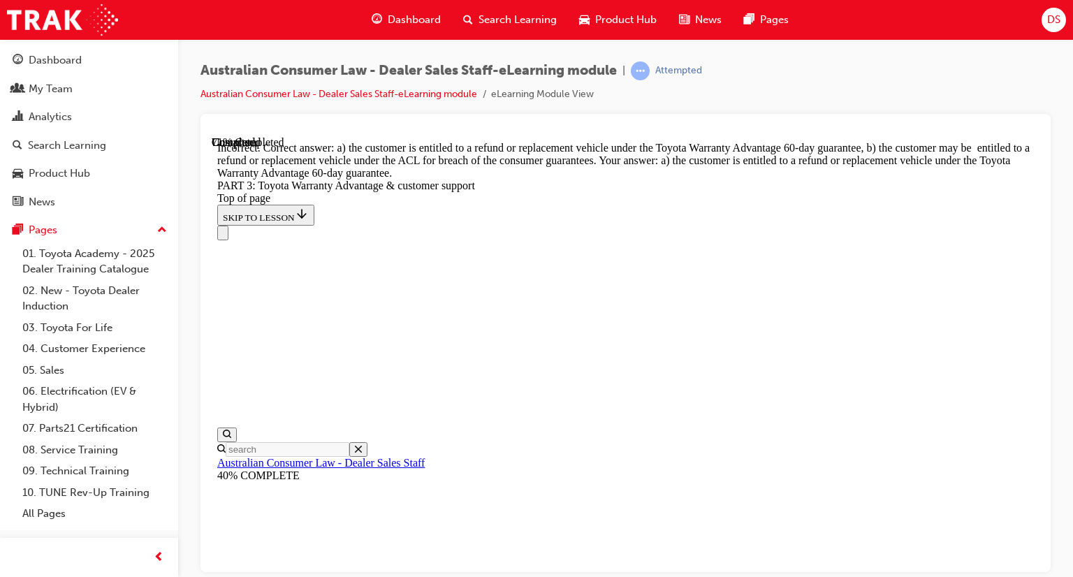
scroll to position [4339, 0]
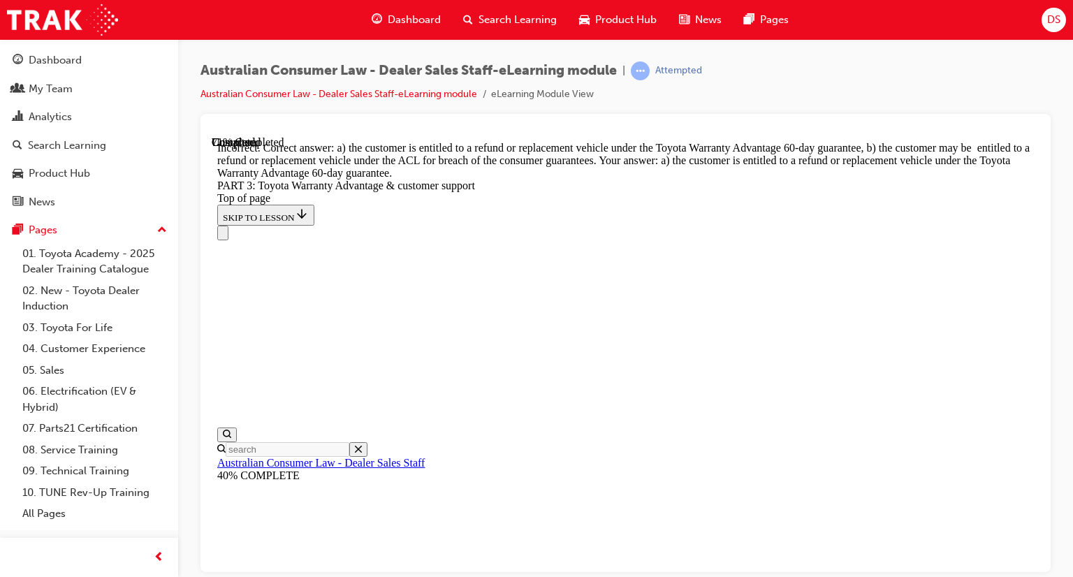
scroll to position [4269, 0]
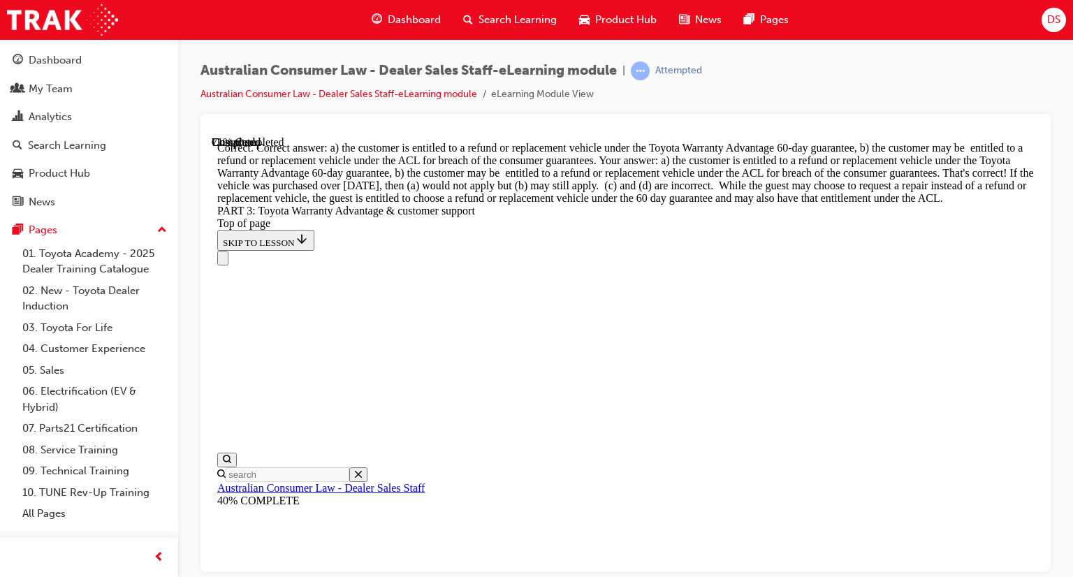
scroll to position [4559, 0]
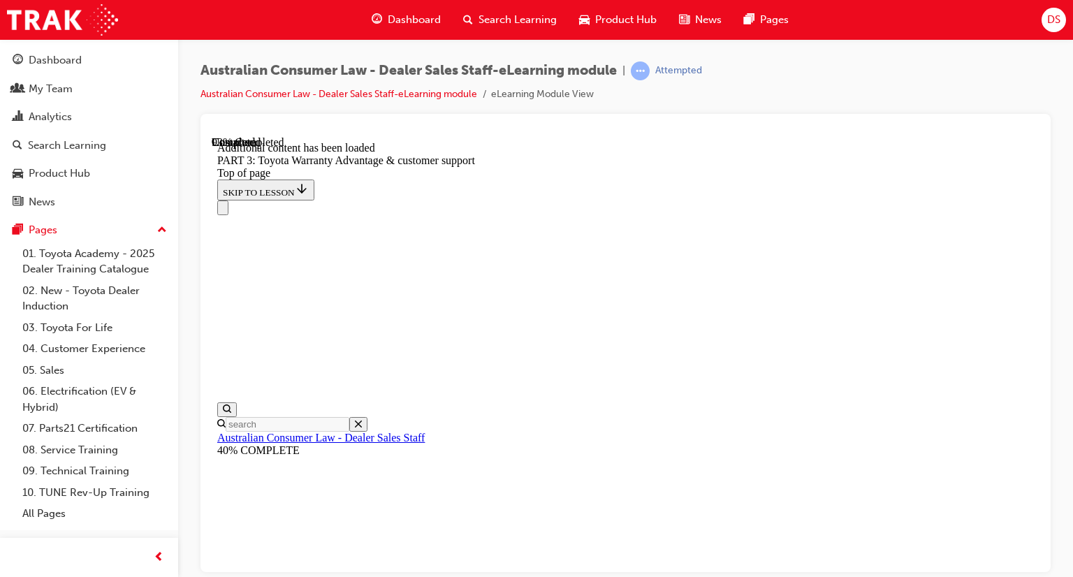
scroll to position [4929, 0]
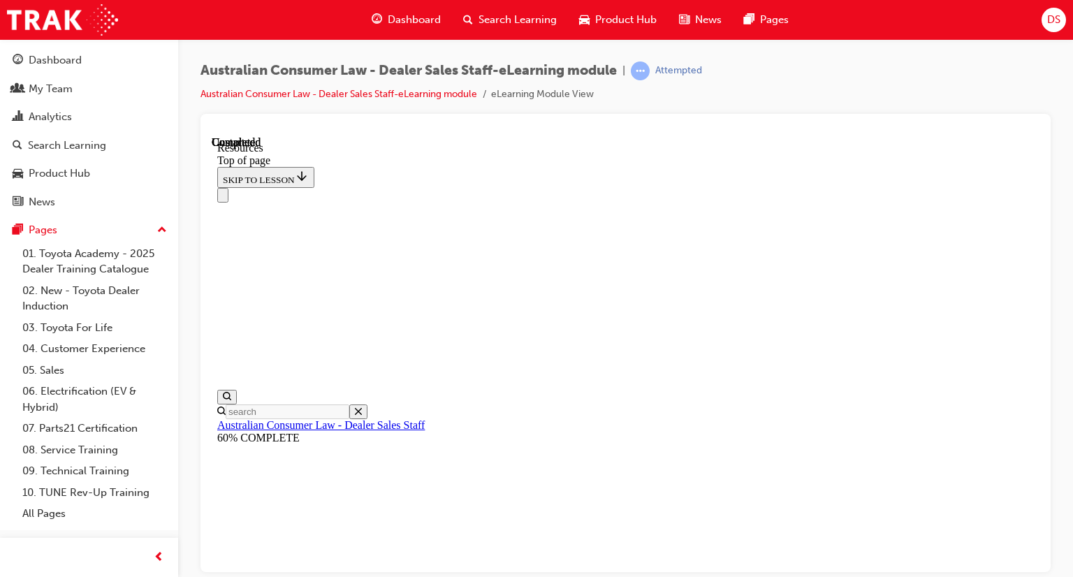
scroll to position [43, 0]
